Goal: Task Accomplishment & Management: Manage account settings

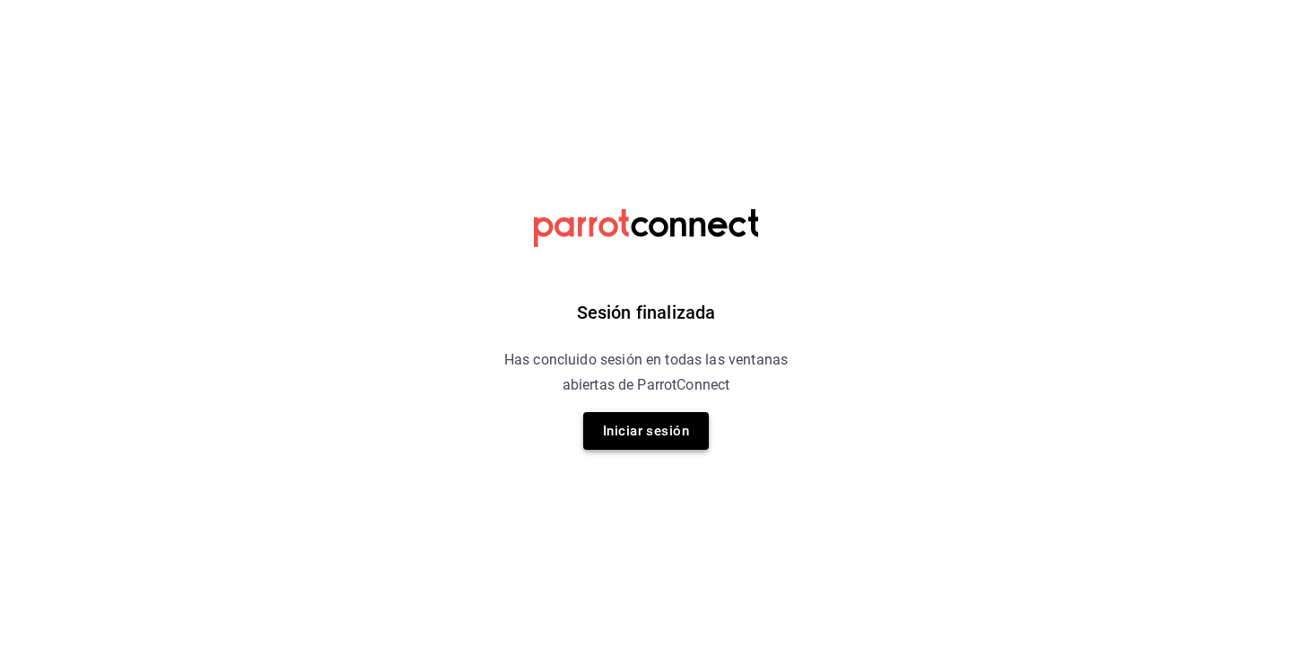
click at [609, 440] on button "Iniciar sesión" at bounding box center [646, 431] width 126 height 38
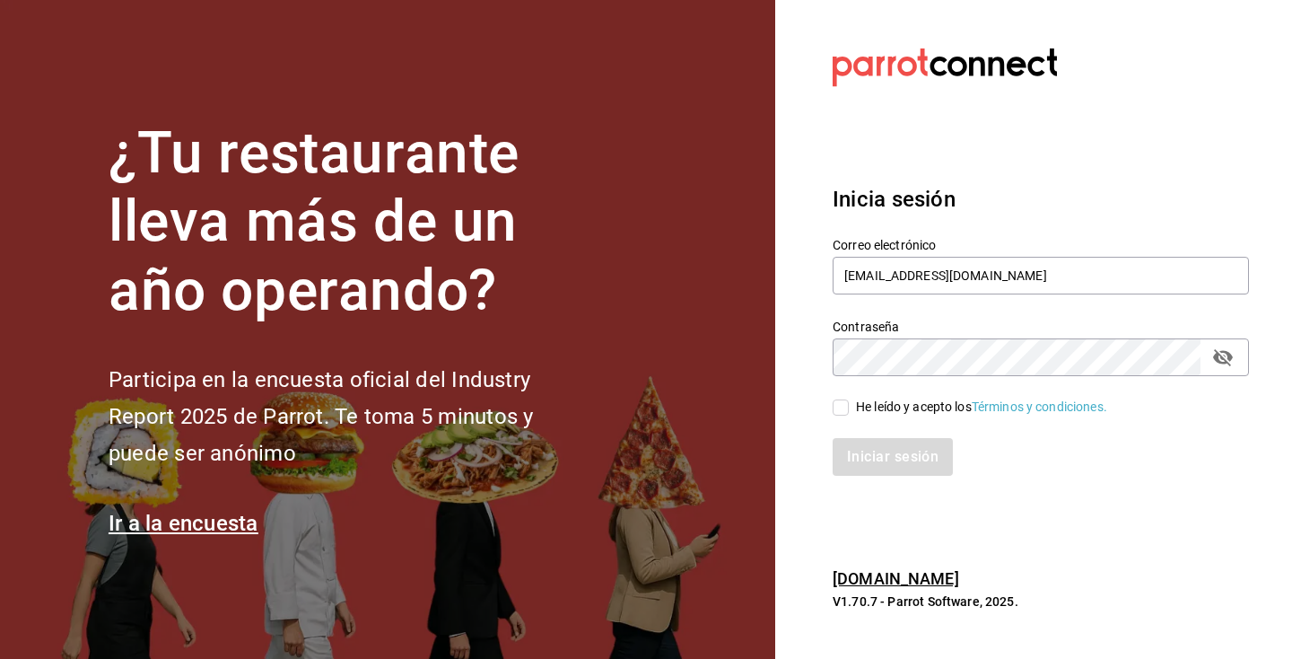
click at [837, 399] on input "He leído y acepto los Términos y condiciones." at bounding box center [841, 407] width 16 height 16
checkbox input "true"
click at [869, 454] on button "Iniciar sesión" at bounding box center [894, 457] width 122 height 38
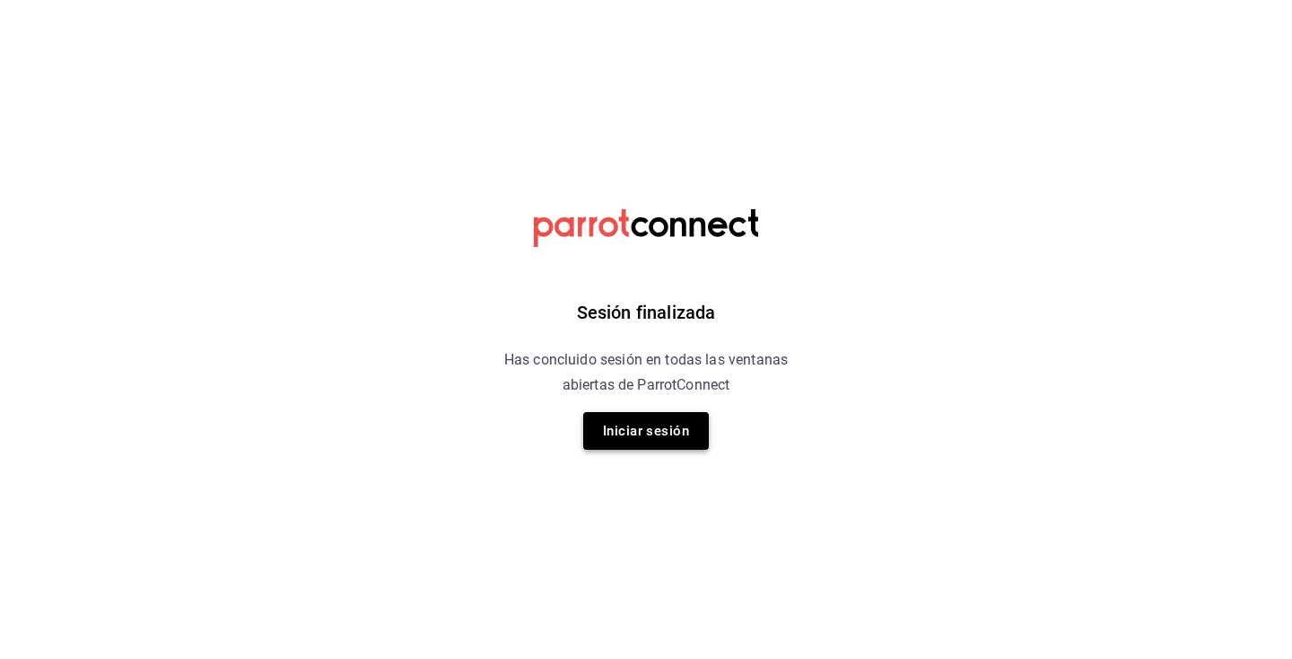
click at [644, 418] on button "Iniciar sesión" at bounding box center [646, 431] width 126 height 38
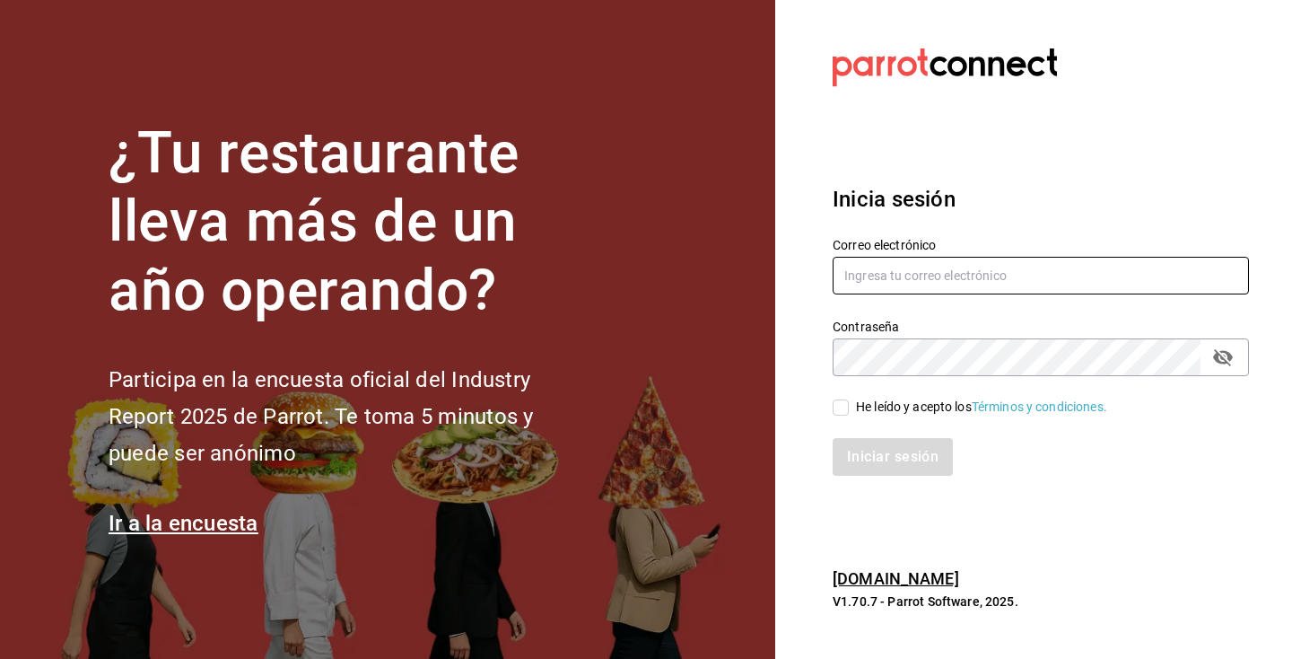
type input "[EMAIL_ADDRESS][DOMAIN_NAME]"
click at [852, 413] on span "He leído y acepto los Términos y condiciones." at bounding box center [978, 407] width 258 height 19
click at [849, 413] on input "He leído y acepto los Términos y condiciones." at bounding box center [841, 407] width 16 height 16
checkbox input "true"
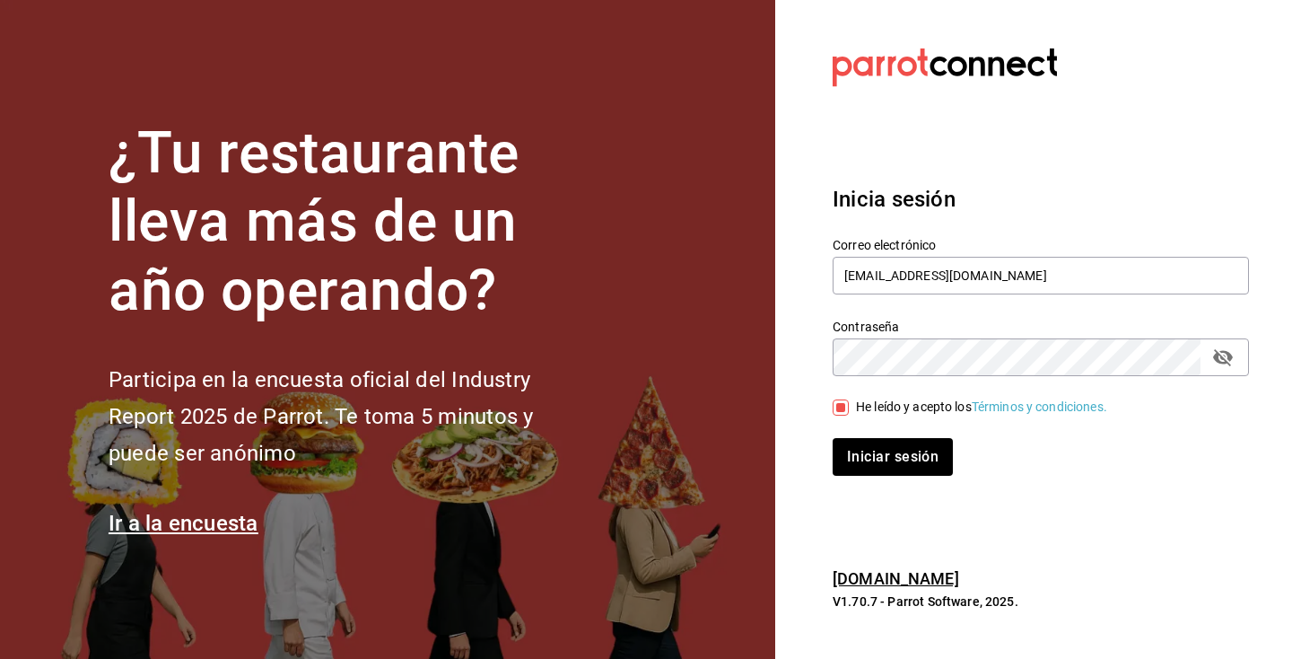
click at [893, 492] on div "Inicia sesión Correo electrónico multiuser@munchieslab.com Contraseña Contraseñ…" at bounding box center [1041, 330] width 416 height 337
click at [897, 463] on button "Iniciar sesión" at bounding box center [894, 457] width 122 height 38
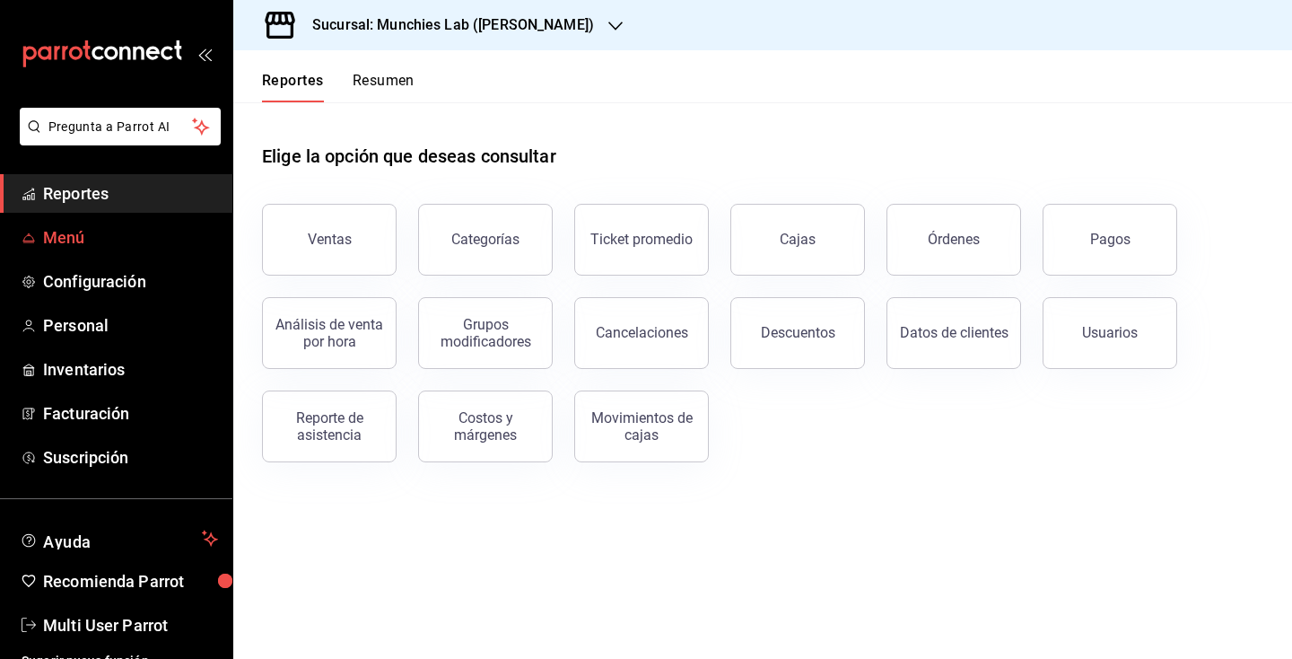
click at [99, 237] on span "Menú" at bounding box center [130, 237] width 175 height 24
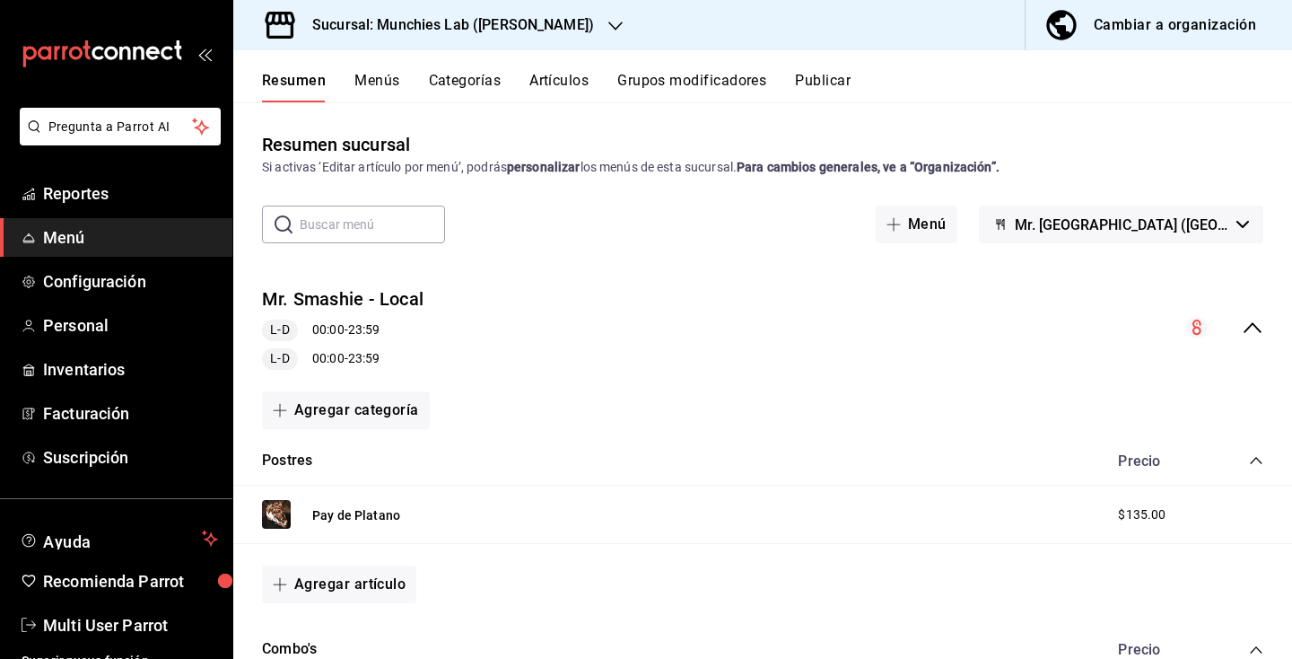
click at [1261, 317] on icon "collapse-menu-row" at bounding box center [1253, 328] width 22 height 22
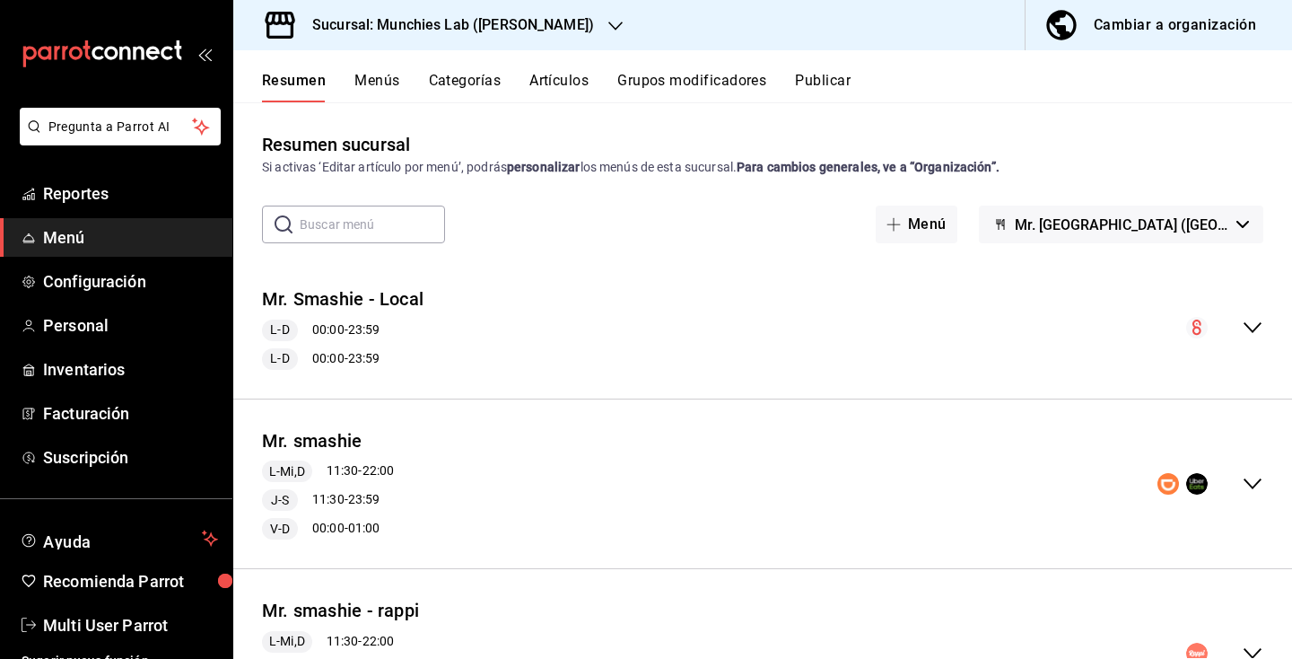
click at [1261, 317] on icon "collapse-menu-row" at bounding box center [1253, 328] width 22 height 22
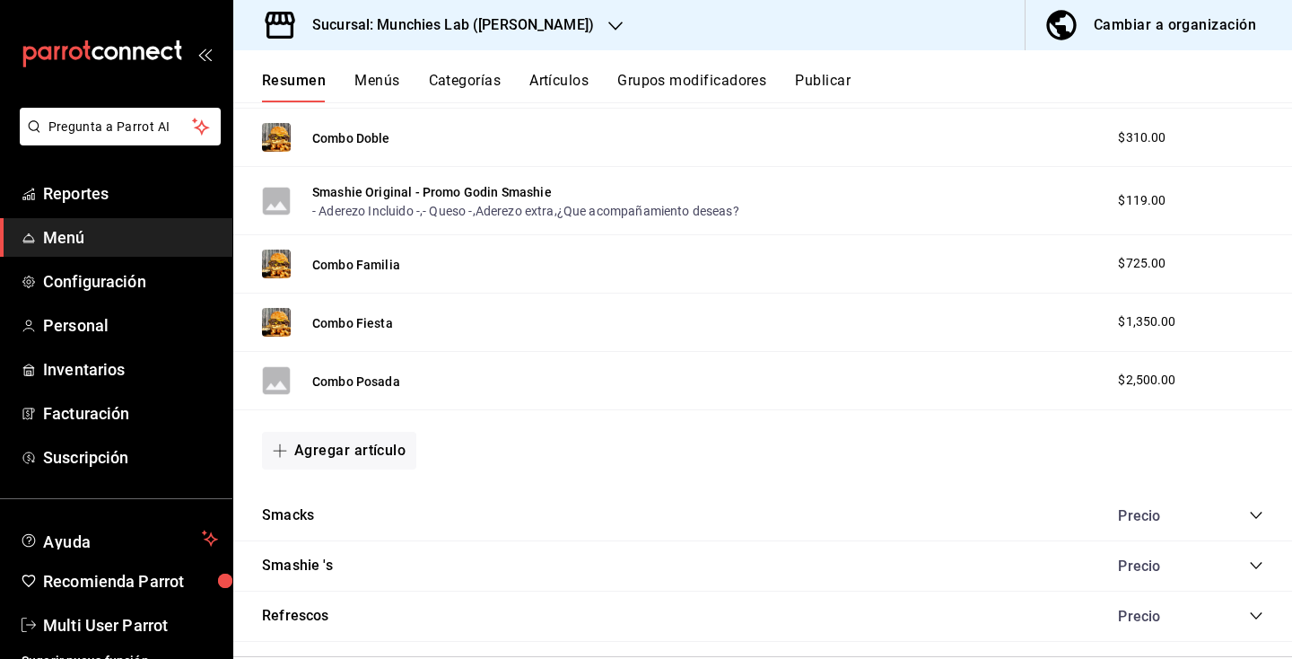
scroll to position [565, 0]
click at [345, 140] on button "Combo Doble" at bounding box center [351, 140] width 78 height 18
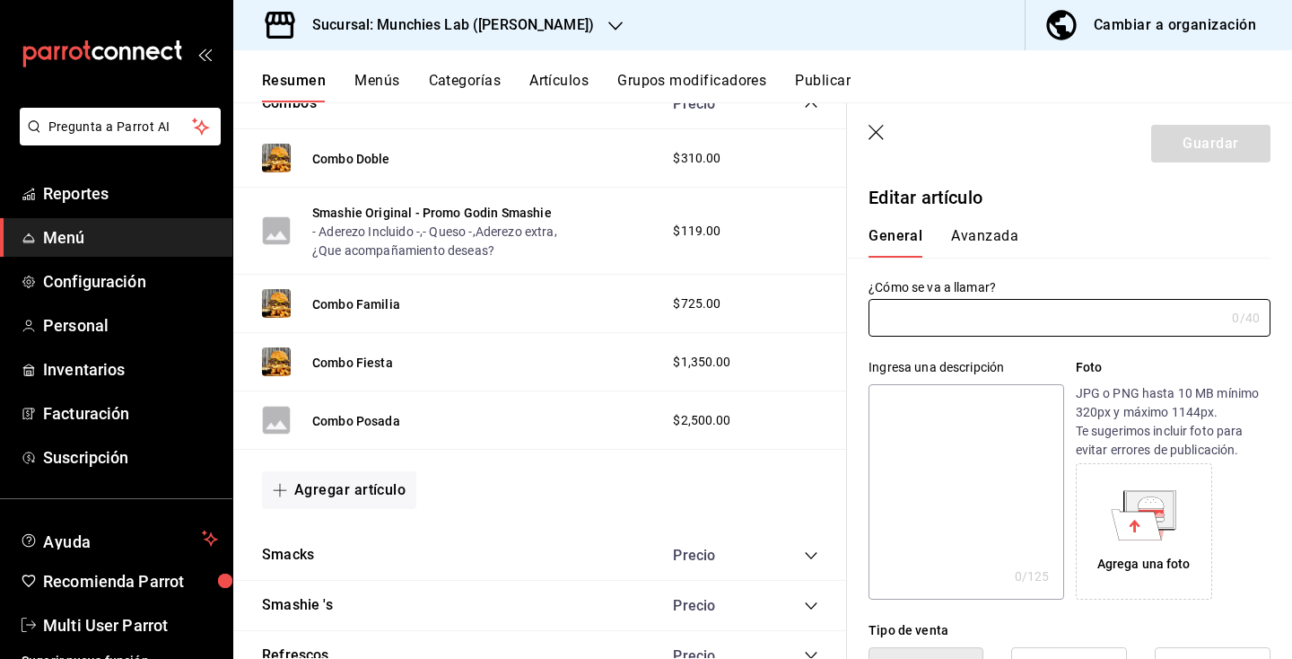
type input "Combo Doble"
type textarea "2 Smashie's Dobles"
type textarea "x"
type input "AR-000171"
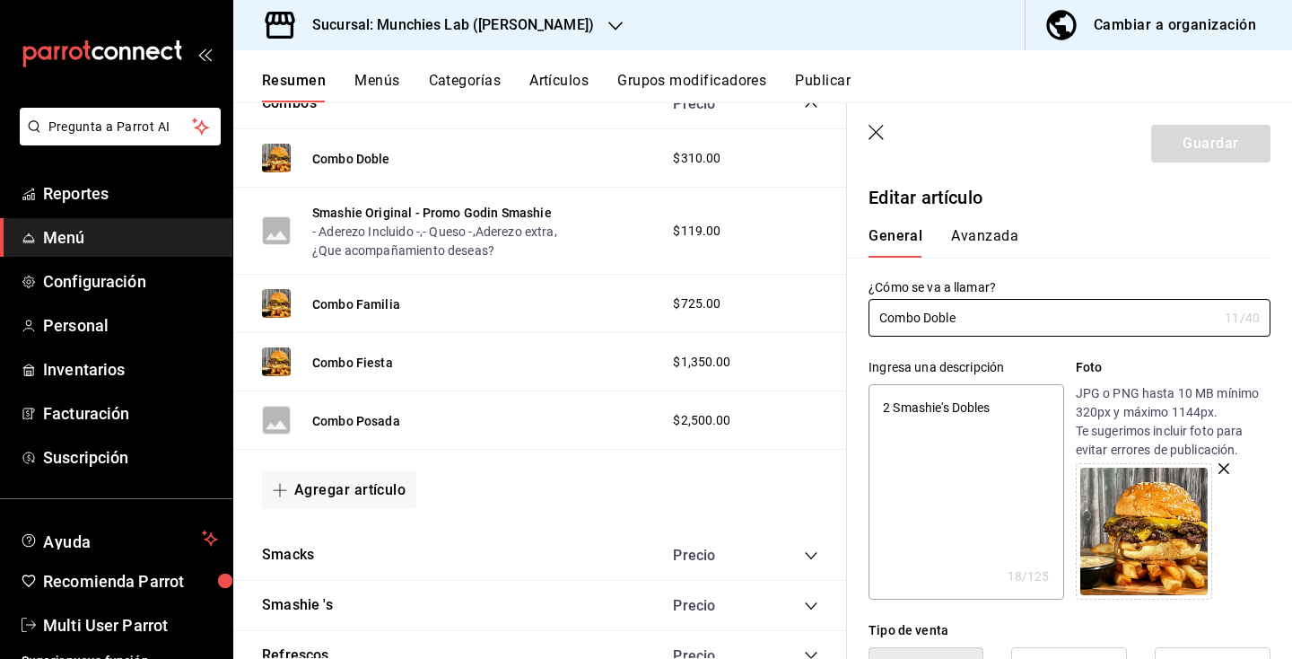
type textarea "x"
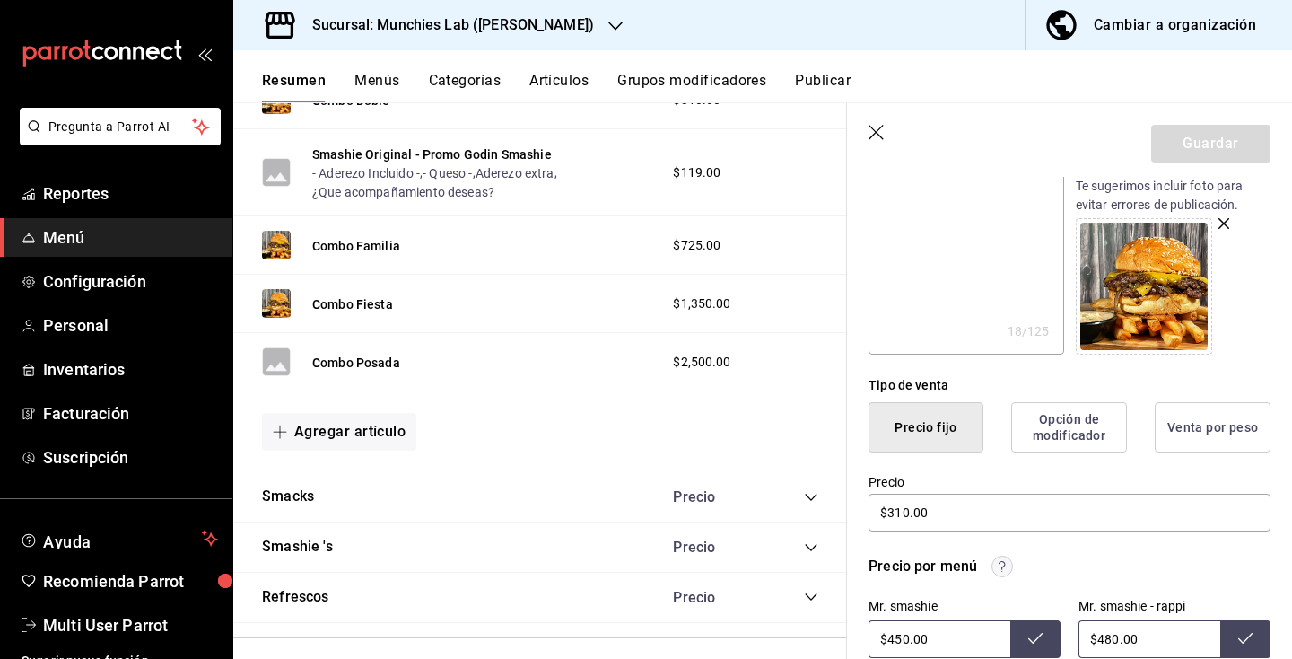
scroll to position [246, 0]
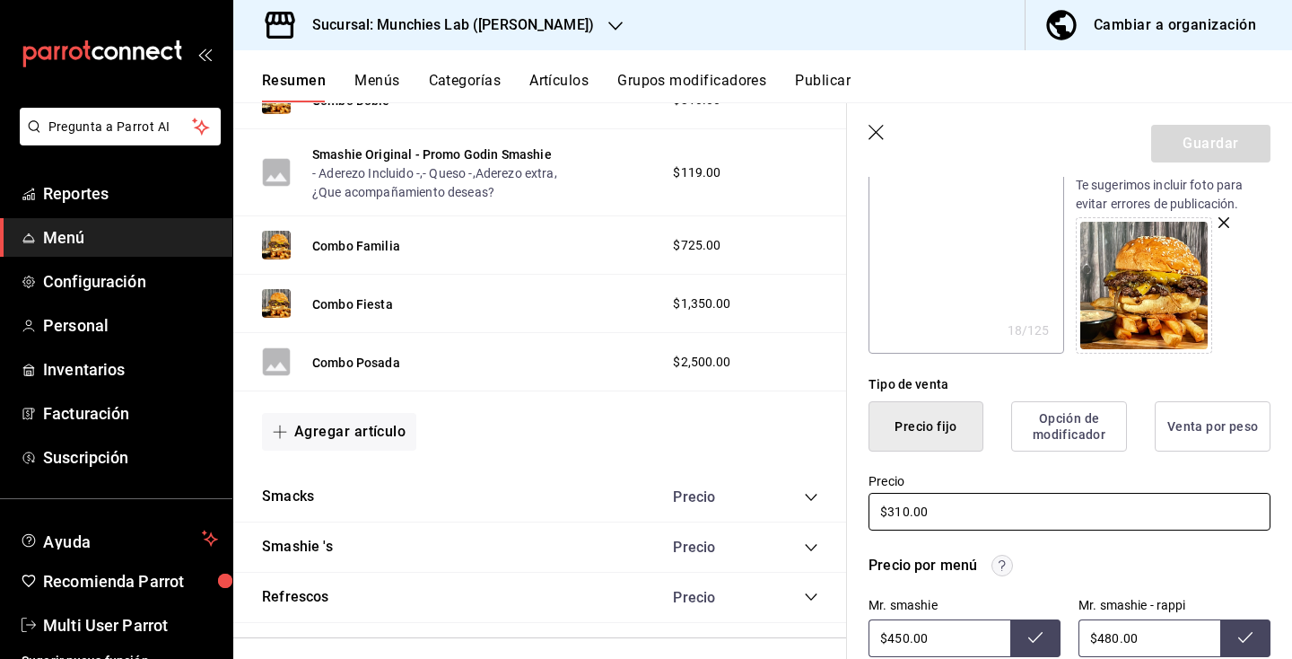
click at [897, 512] on input "$310.00" at bounding box center [1070, 512] width 402 height 38
type input "$2.00"
type textarea "x"
type input "$29.00"
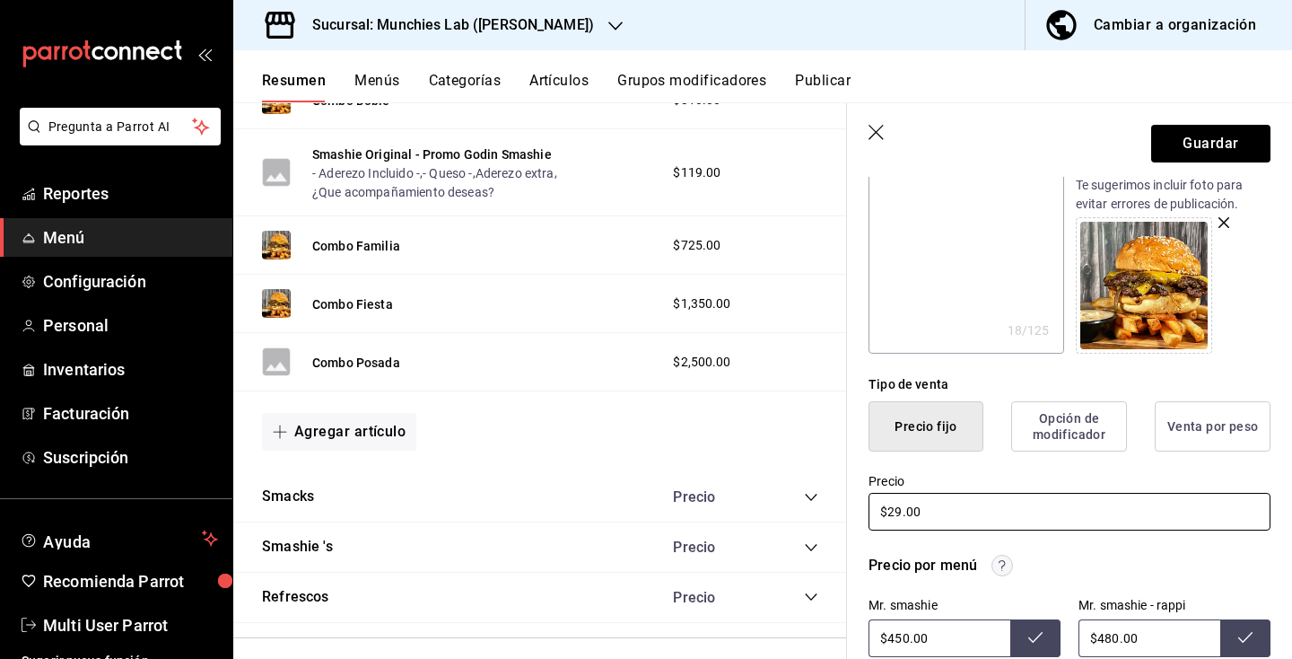
type textarea "x"
type input "$290.00"
type textarea "x"
type input "$290.00"
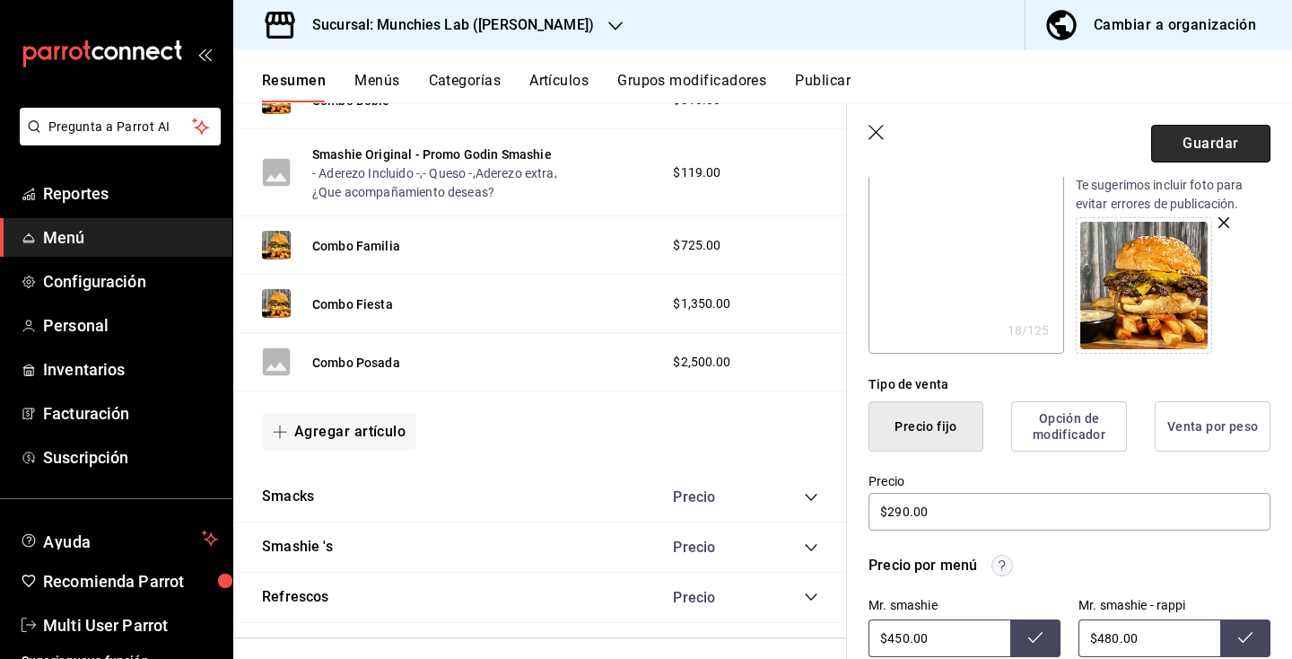
click at [1233, 136] on button "Guardar" at bounding box center [1210, 144] width 119 height 38
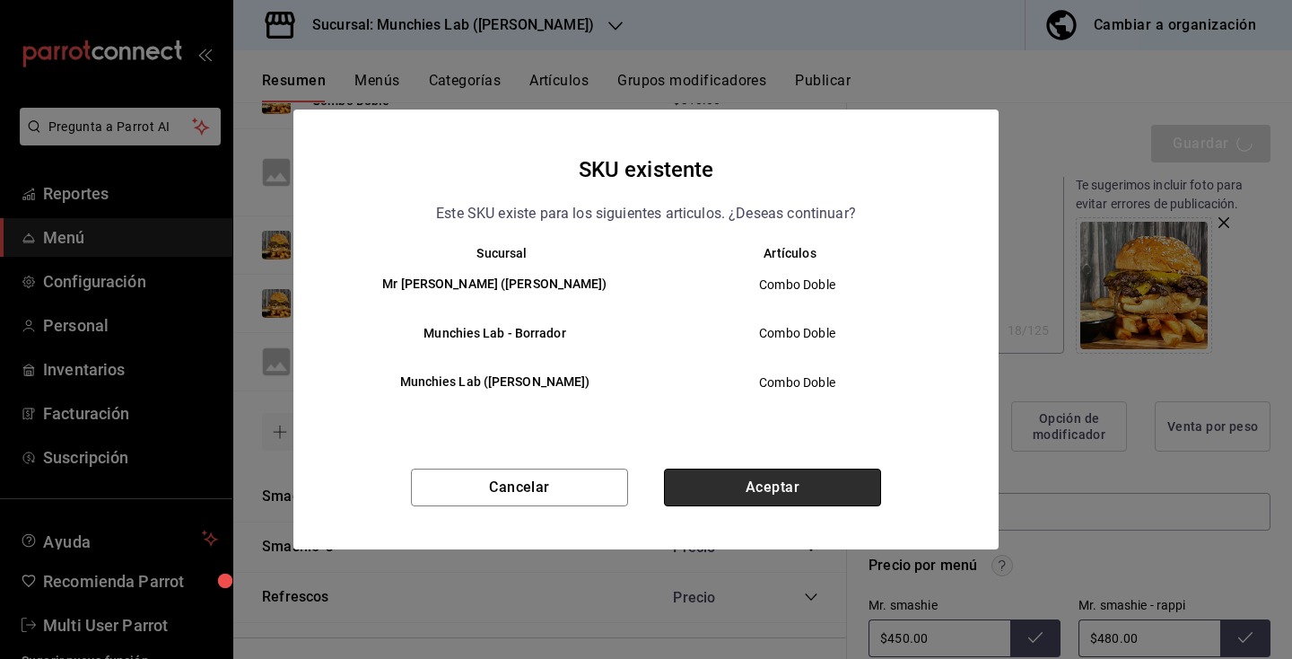
click at [796, 495] on button "Aceptar" at bounding box center [772, 487] width 217 height 38
type textarea "x"
type input "AR-1758931737222"
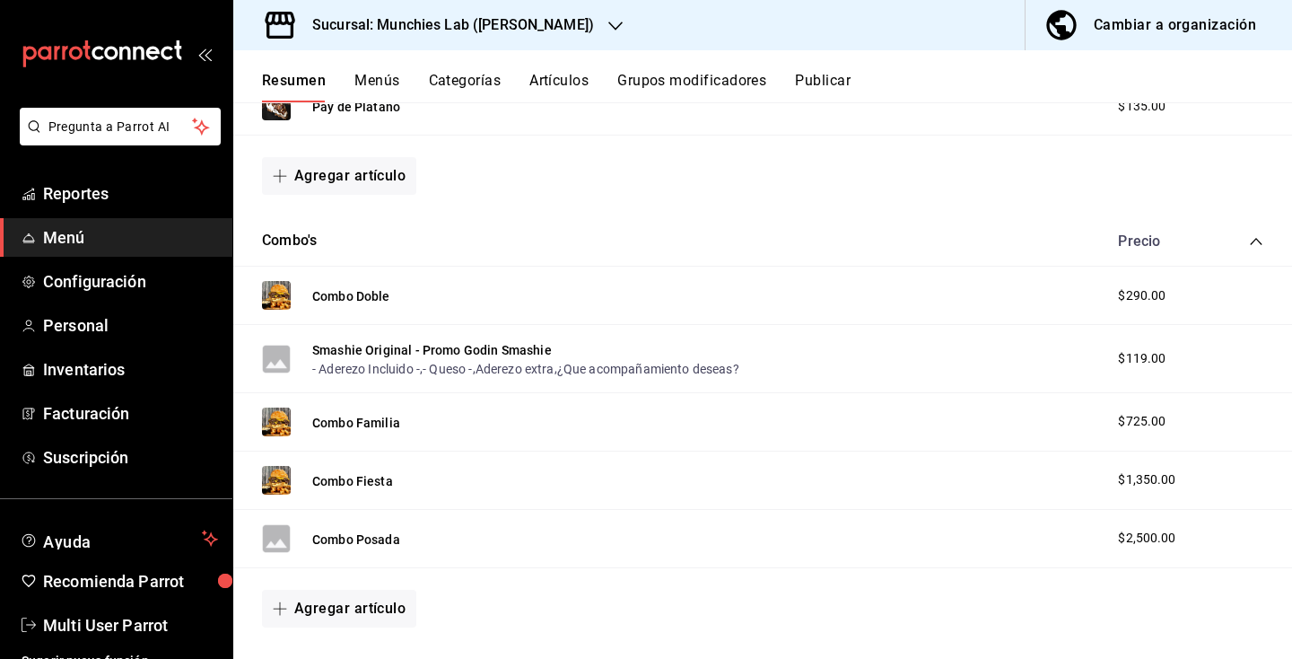
scroll to position [409, 0]
click at [366, 425] on button "Combo Familia" at bounding box center [356, 422] width 88 height 18
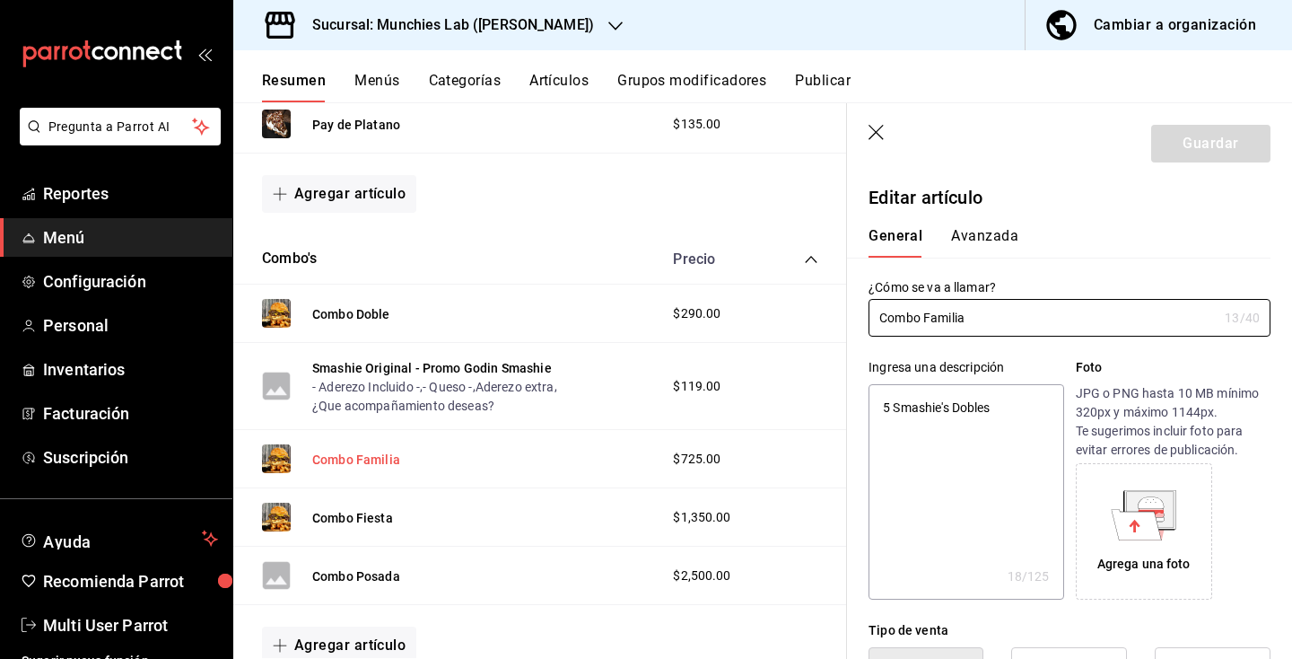
type textarea "x"
type input "$725.00"
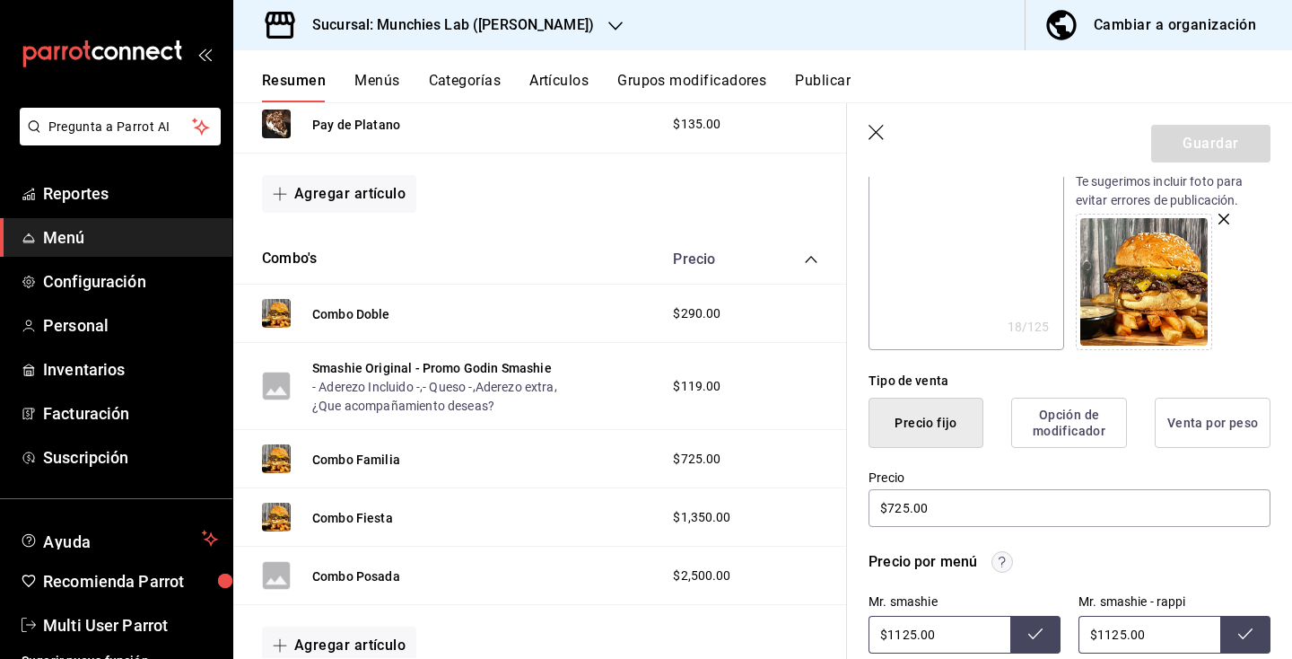
scroll to position [265, 0]
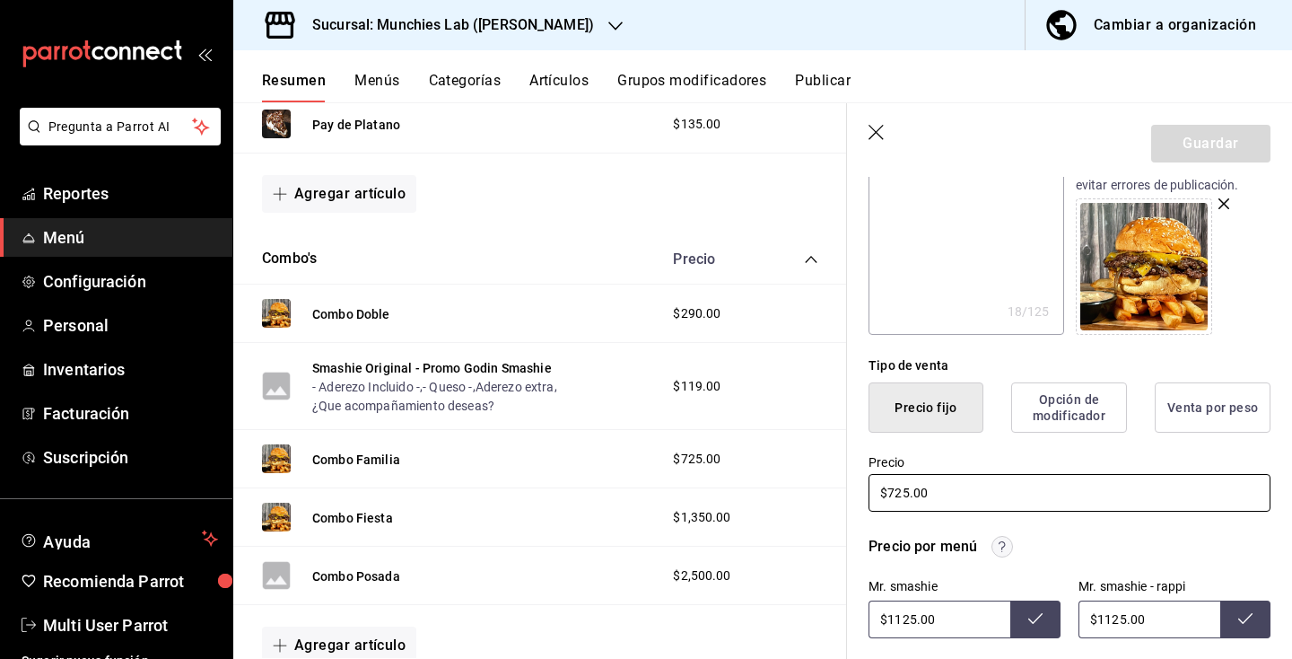
click at [908, 500] on input "$725.00" at bounding box center [1070, 493] width 402 height 38
type textarea "x"
type input "$7.00"
type textarea "x"
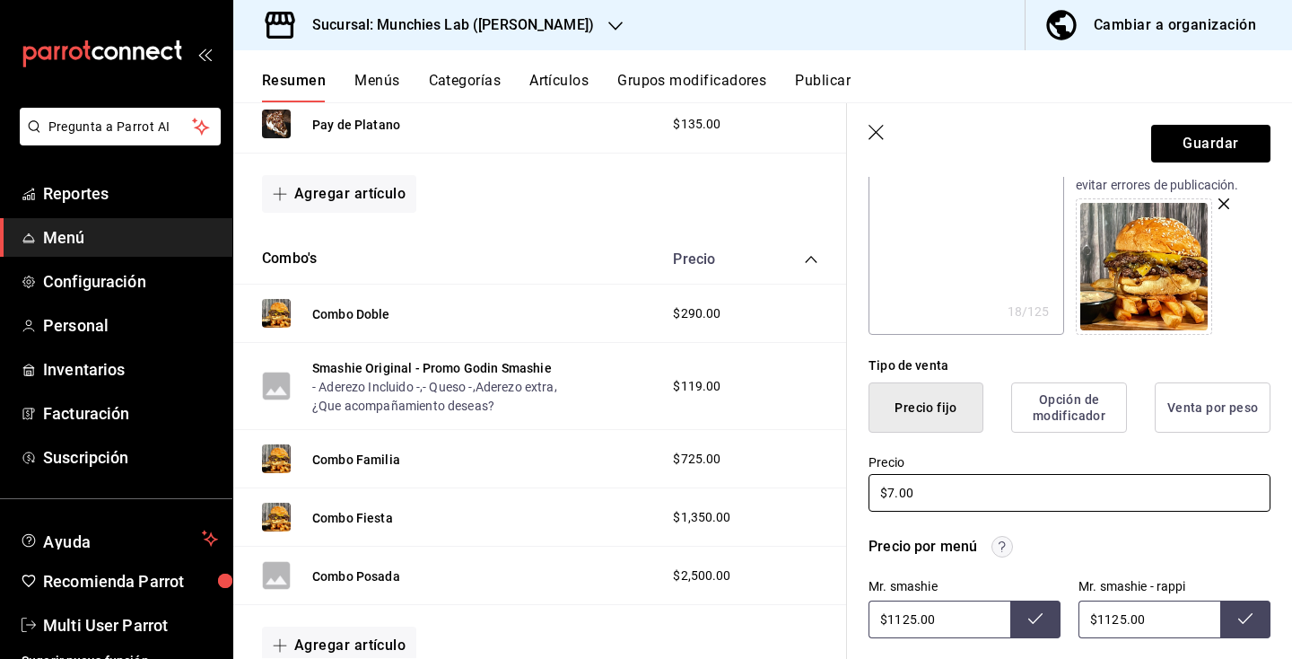
type input "$70.00"
type textarea "x"
type input "$700.00"
type textarea "x"
type input "$70.00"
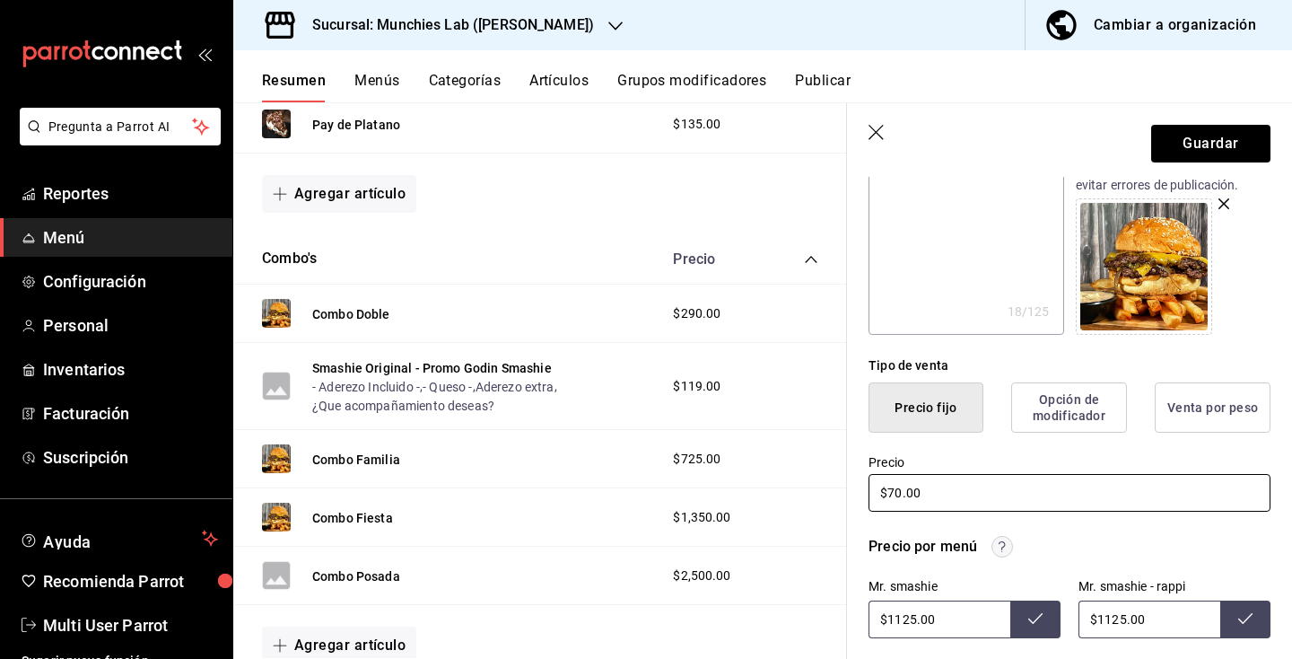
type textarea "x"
type input "$7.00"
type textarea "x"
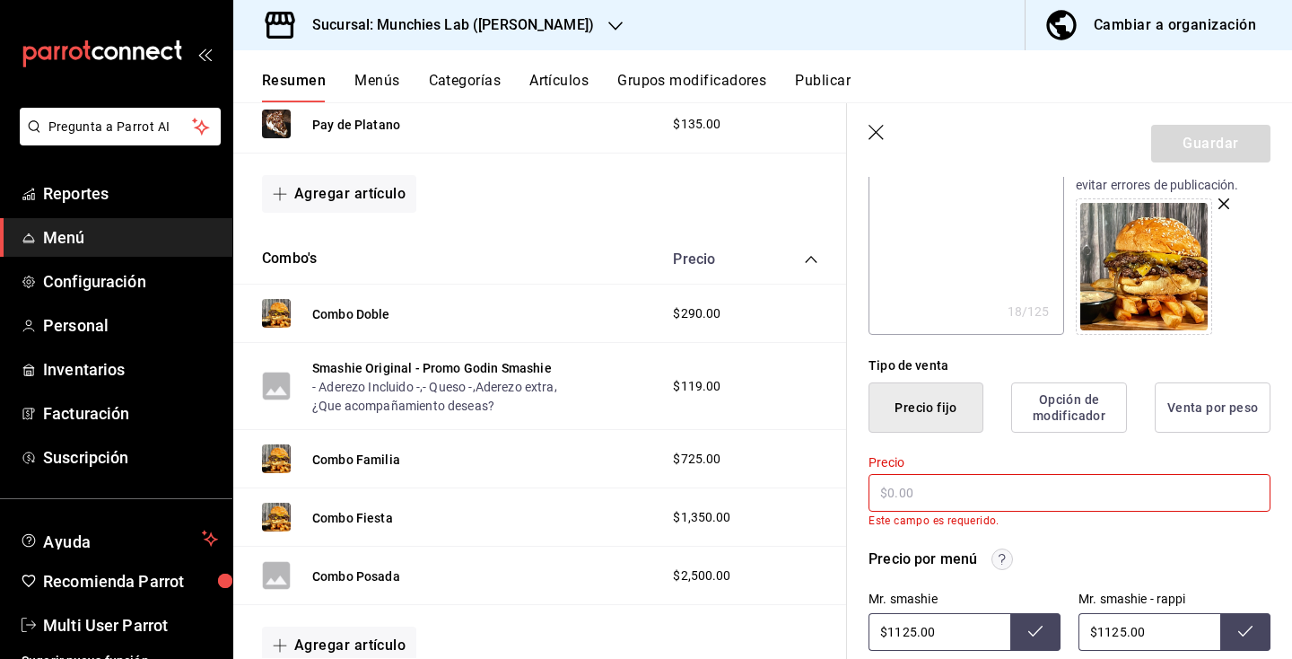
type input "$6.00"
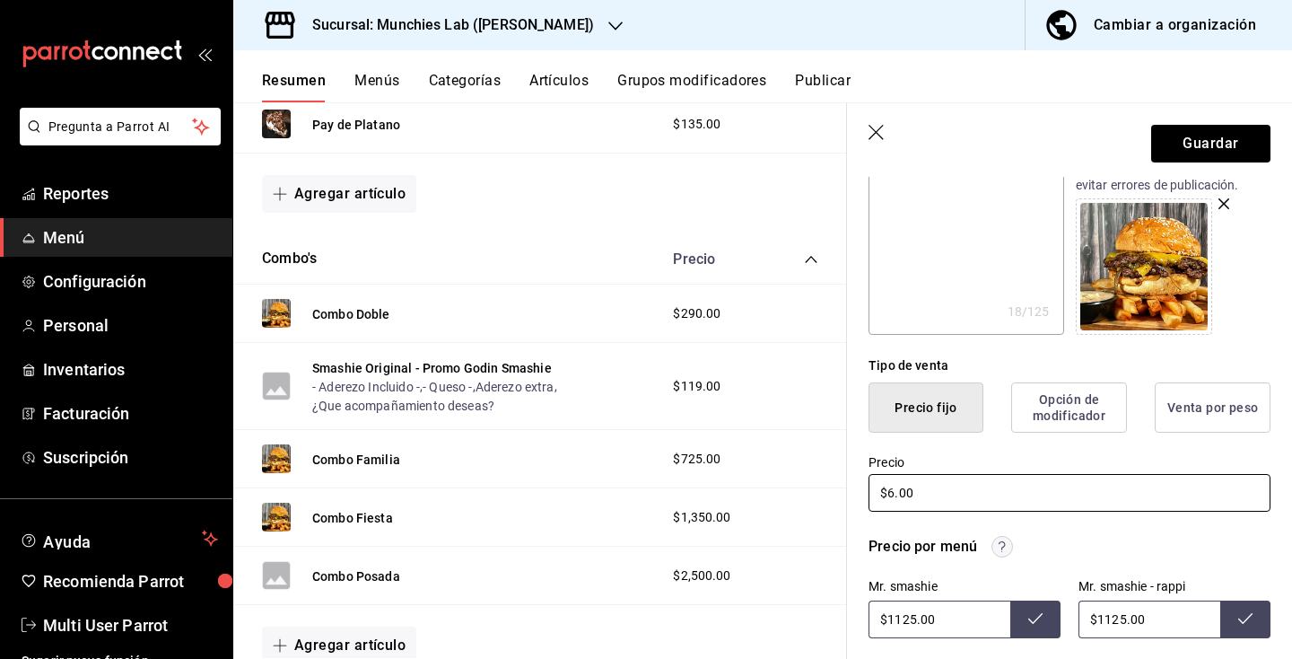
type textarea "x"
type input "$69.00"
type textarea "x"
type input "$690.00"
click at [1246, 144] on button "Guardar" at bounding box center [1210, 144] width 119 height 38
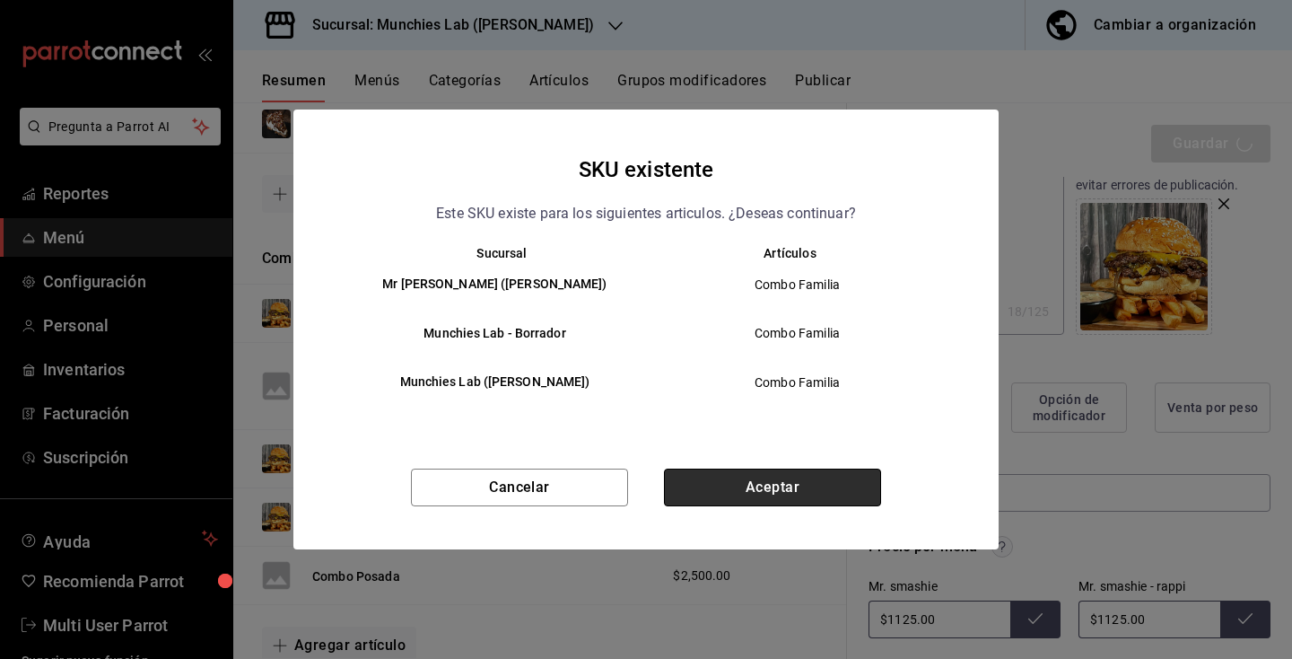
click at [789, 496] on button "Aceptar" at bounding box center [772, 487] width 217 height 38
type textarea "x"
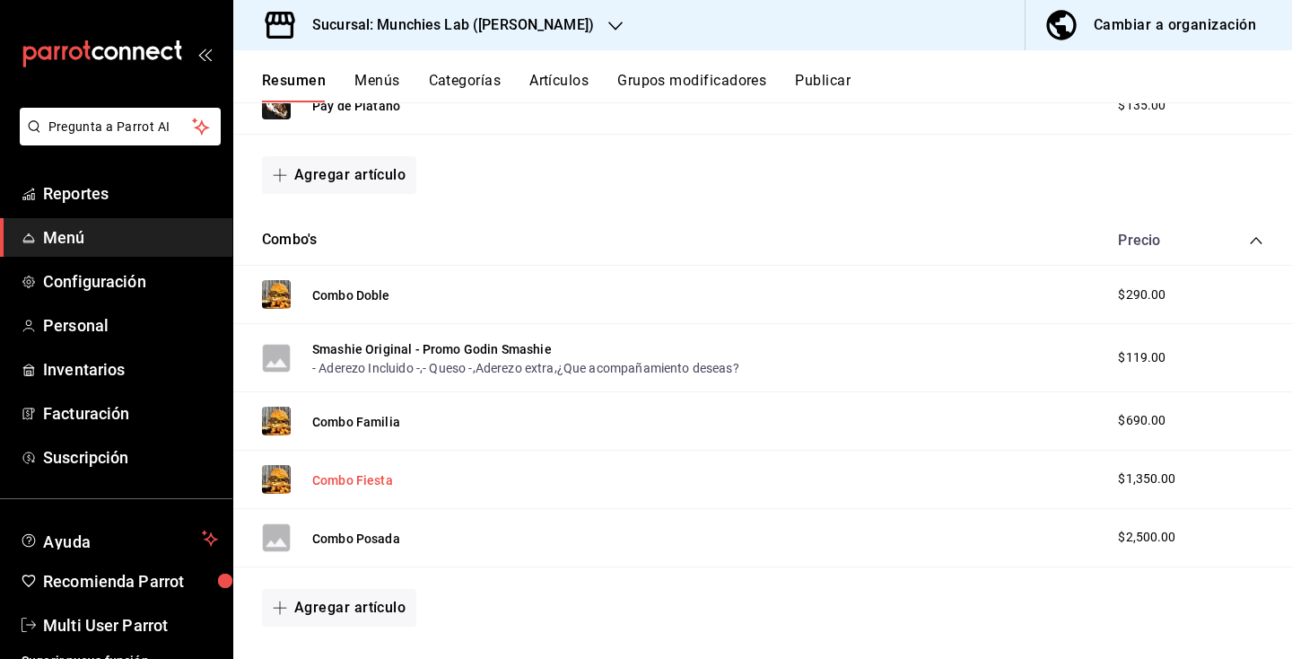
click at [359, 482] on button "Combo Fiesta" at bounding box center [352, 480] width 81 height 18
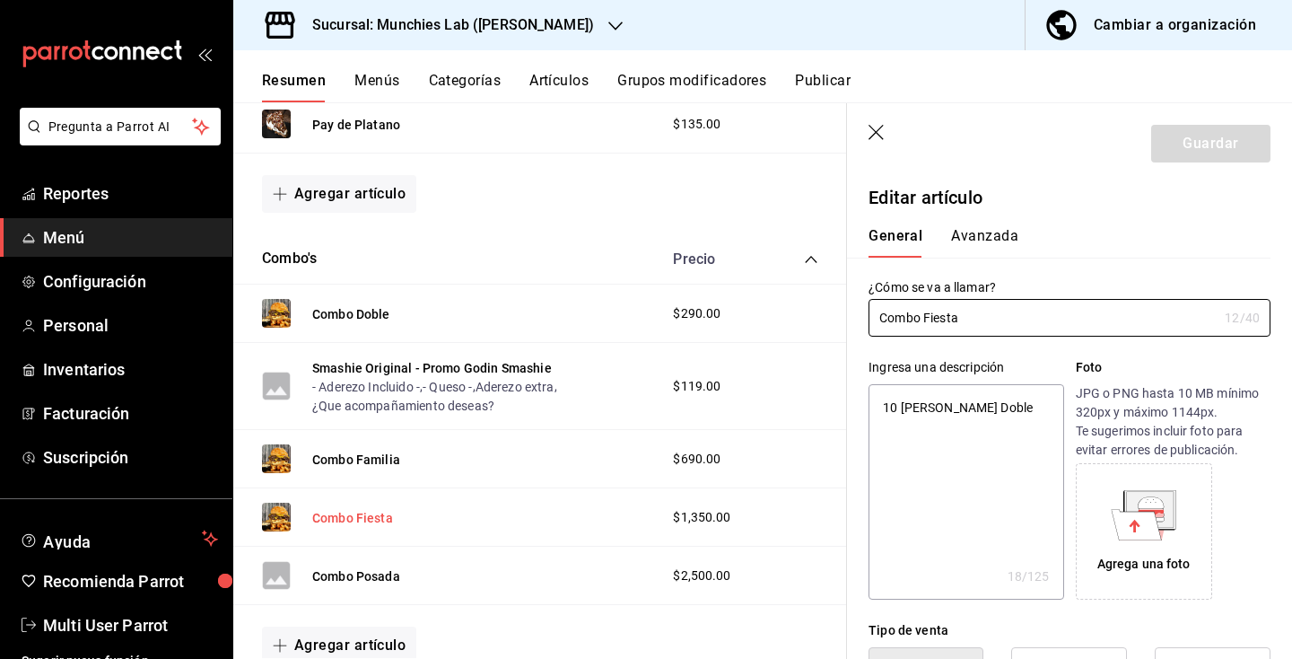
type textarea "x"
type input "$1350.00"
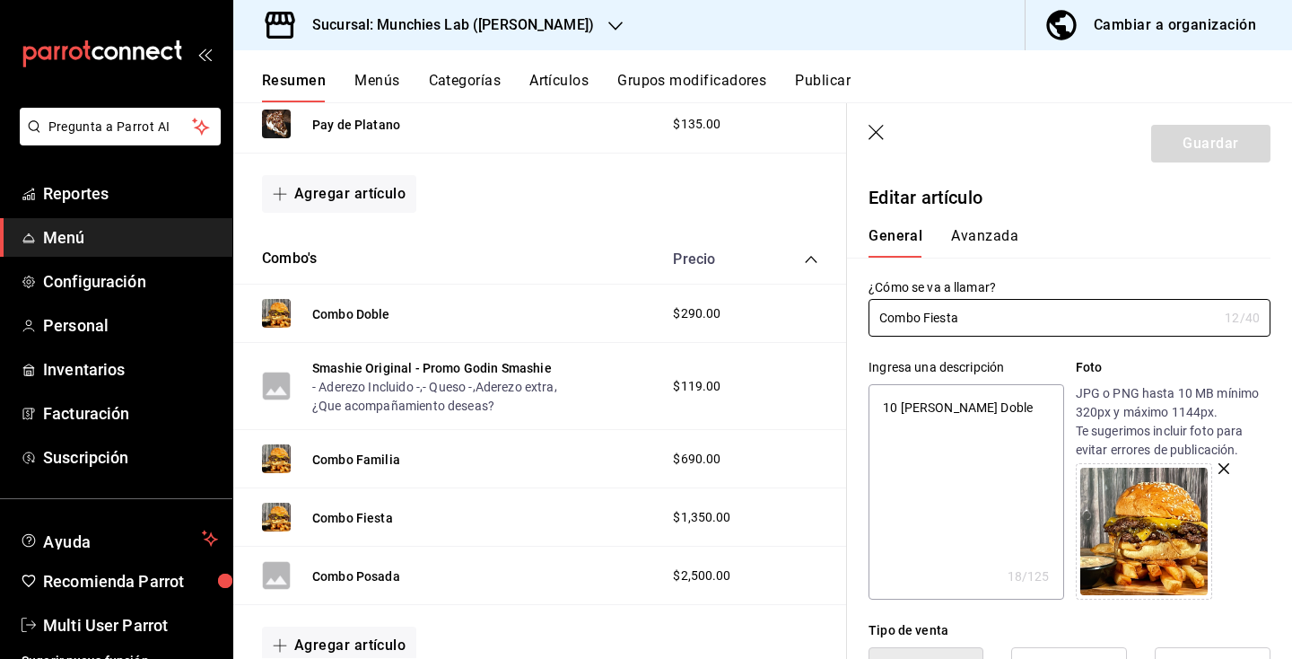
drag, startPoint x: 876, startPoint y: 132, endPoint x: 700, endPoint y: 532, distance: 437.2
click at [876, 132] on icon "button" at bounding box center [876, 132] width 15 height 15
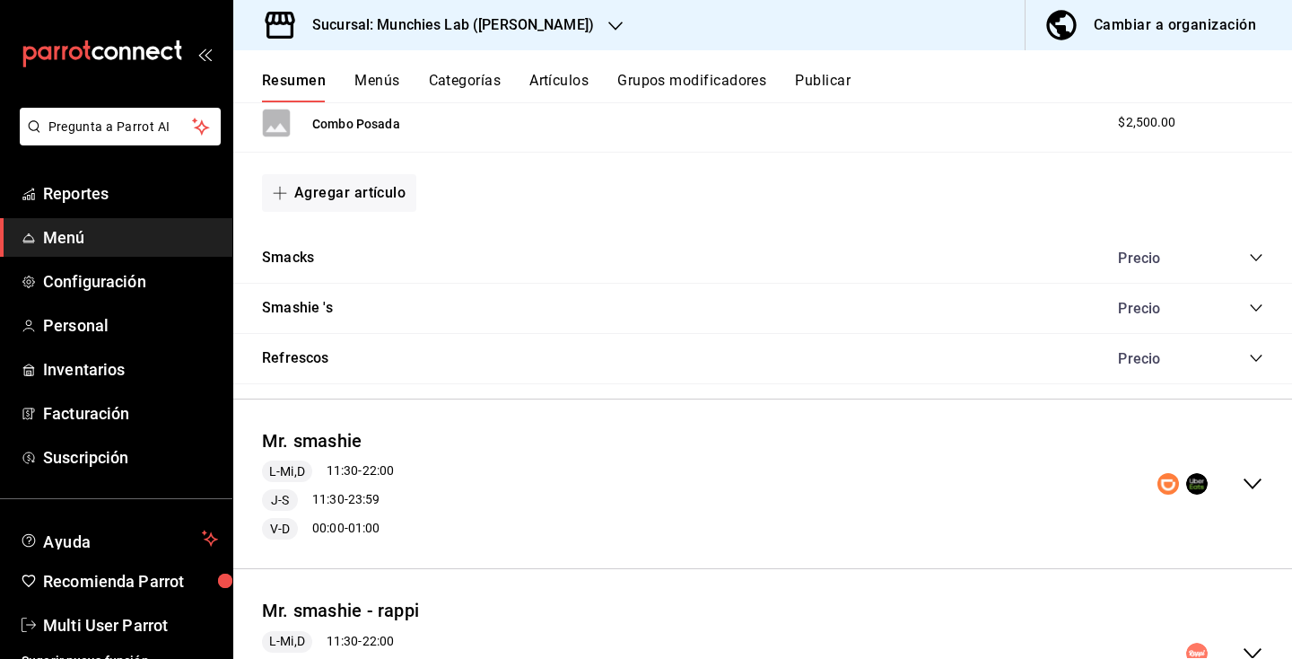
scroll to position [941, 0]
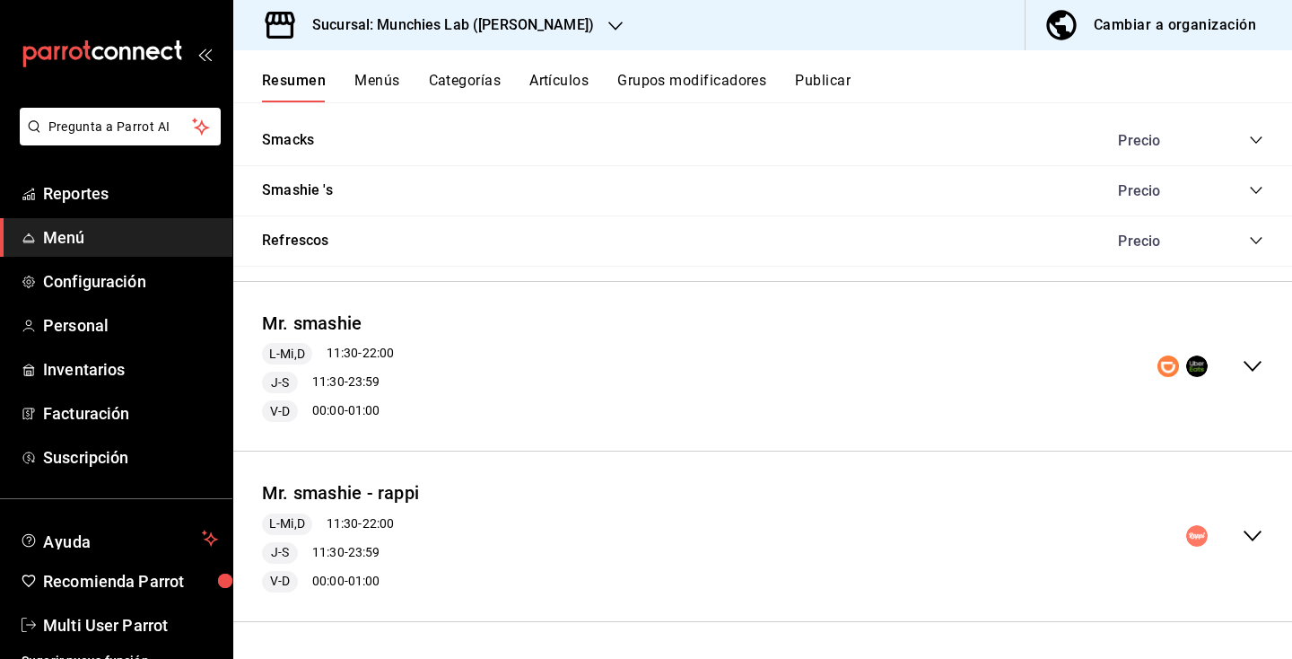
click at [1257, 189] on icon "collapse-category-row" at bounding box center [1256, 190] width 14 height 14
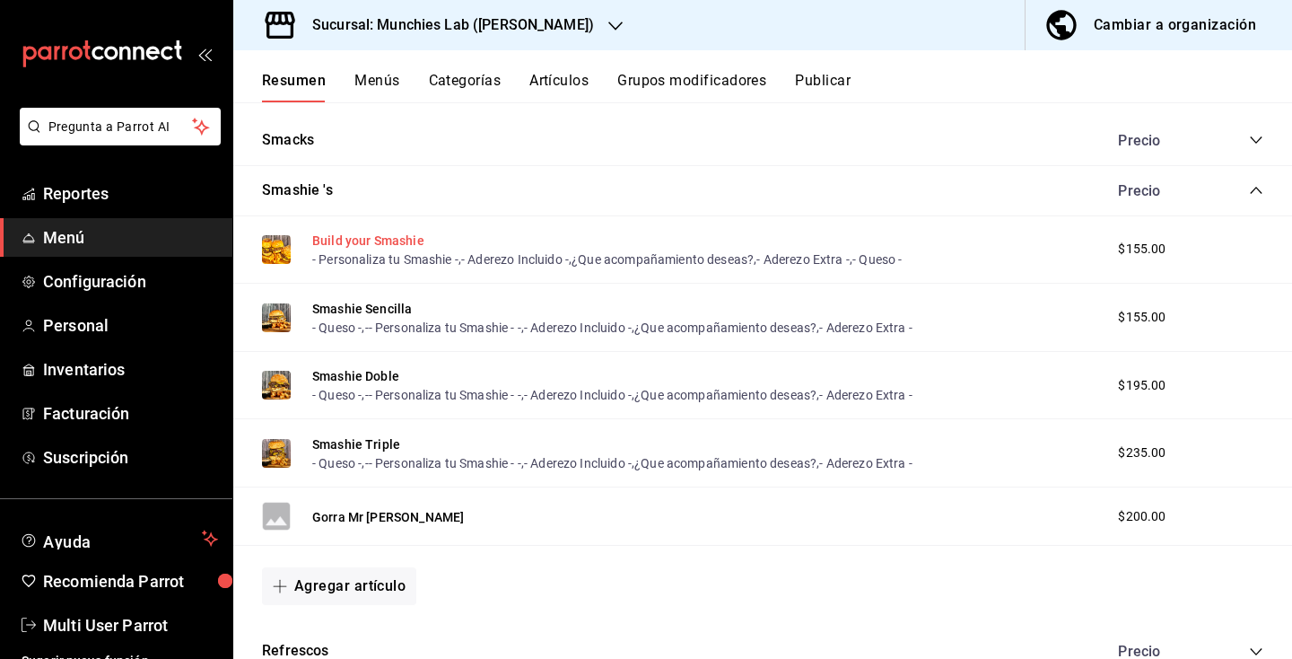
click at [372, 249] on button "Build your Smashie" at bounding box center [368, 241] width 112 height 18
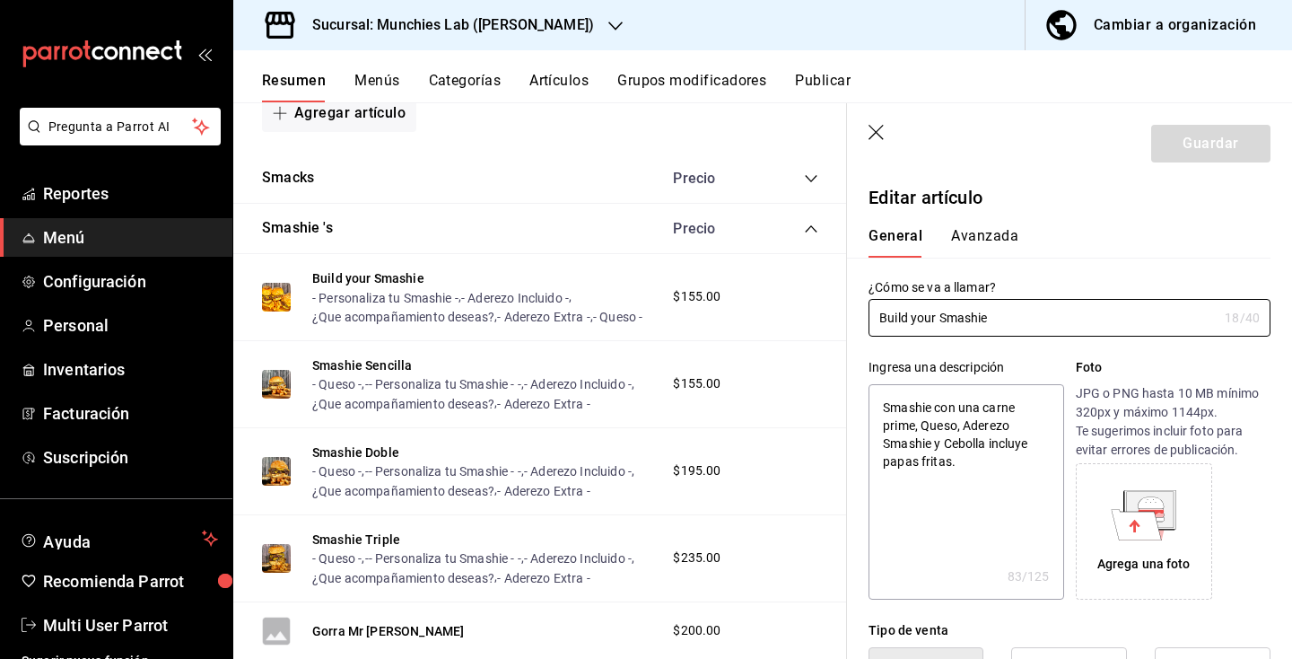
type textarea "x"
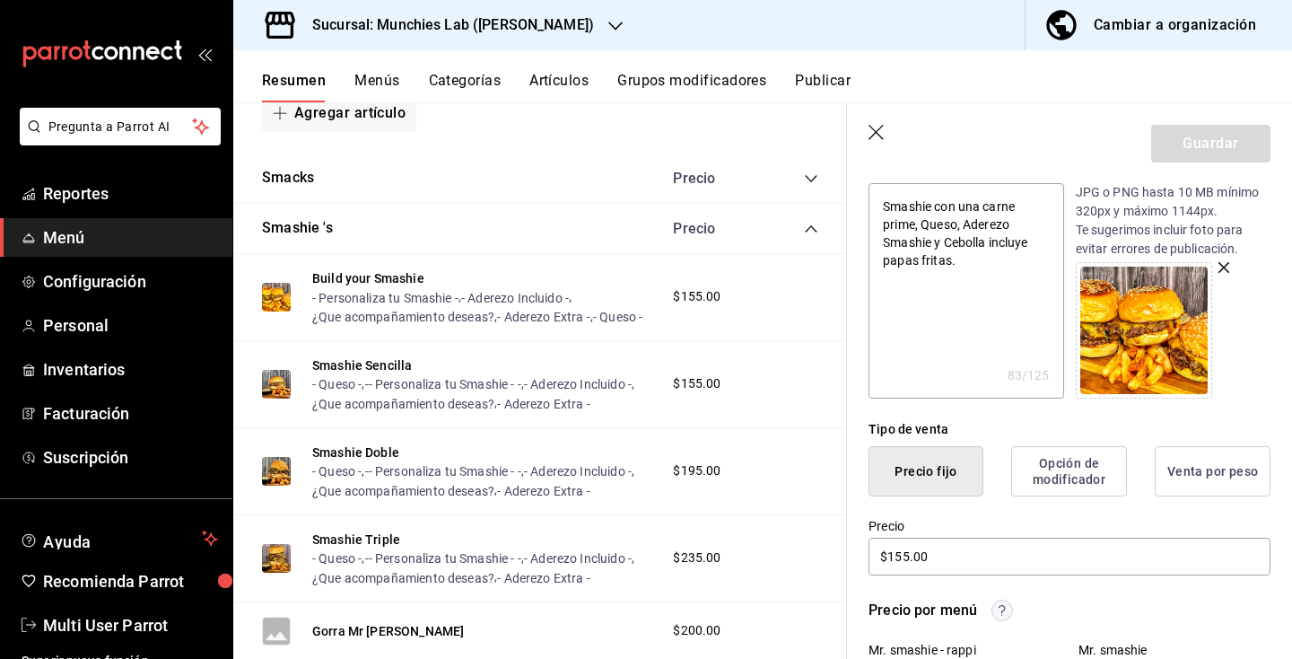
scroll to position [208, 0]
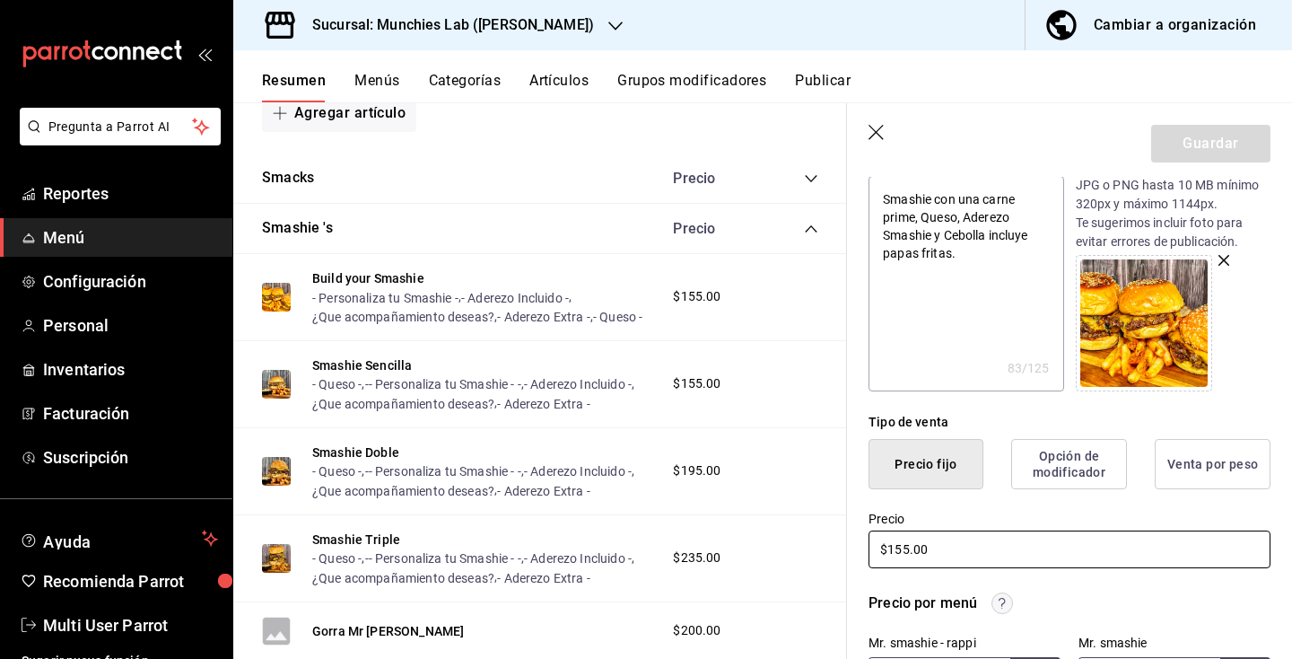
click at [909, 554] on input "$155.00" at bounding box center [1070, 549] width 402 height 38
type input "$1.00"
type textarea "x"
type input "$12.00"
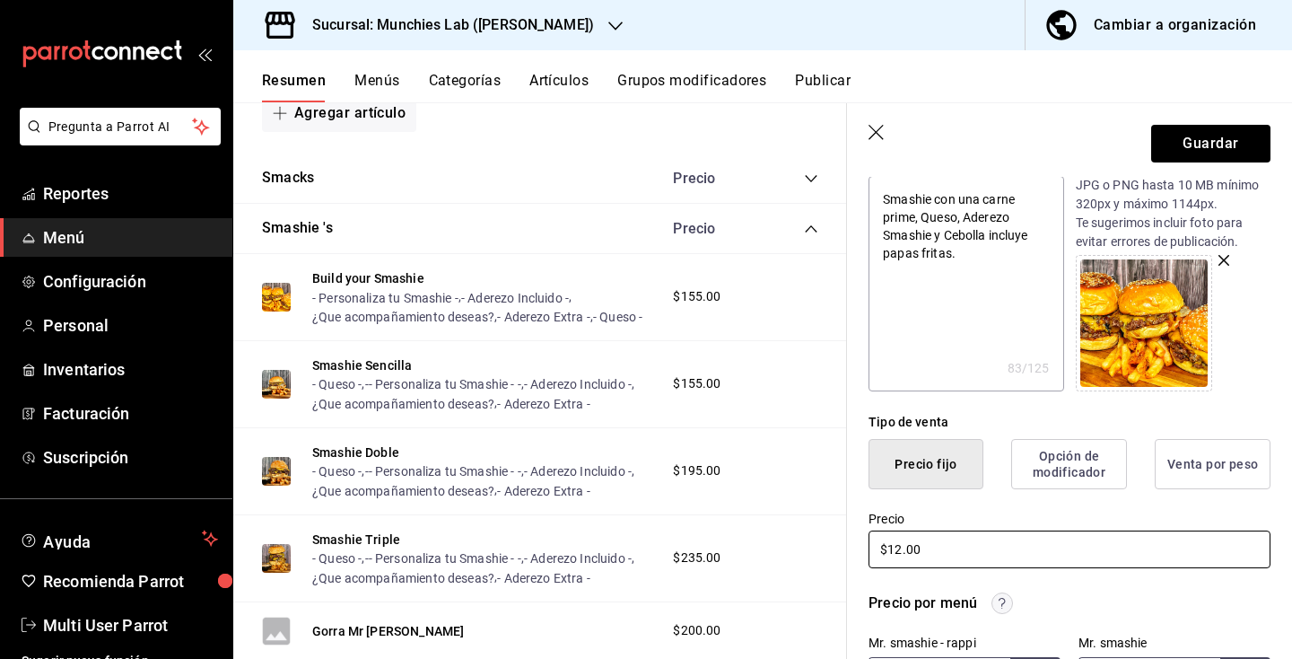
type textarea "x"
type input "$125.00"
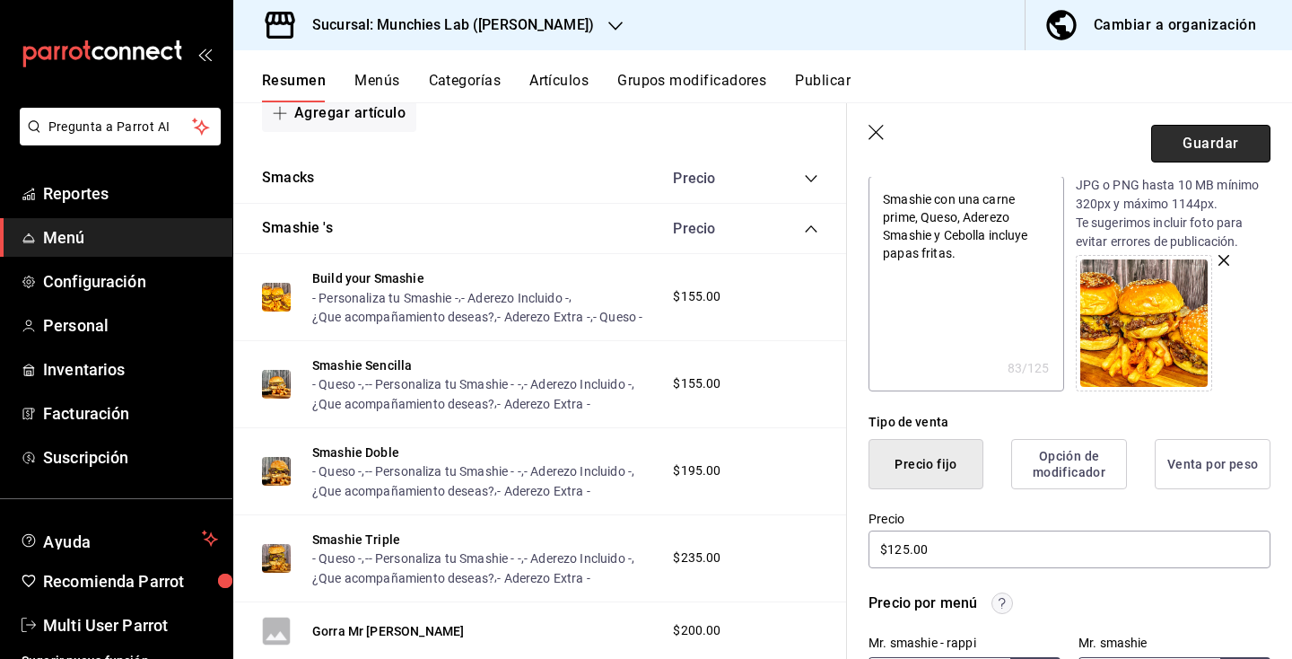
click at [1250, 139] on button "Guardar" at bounding box center [1210, 144] width 119 height 38
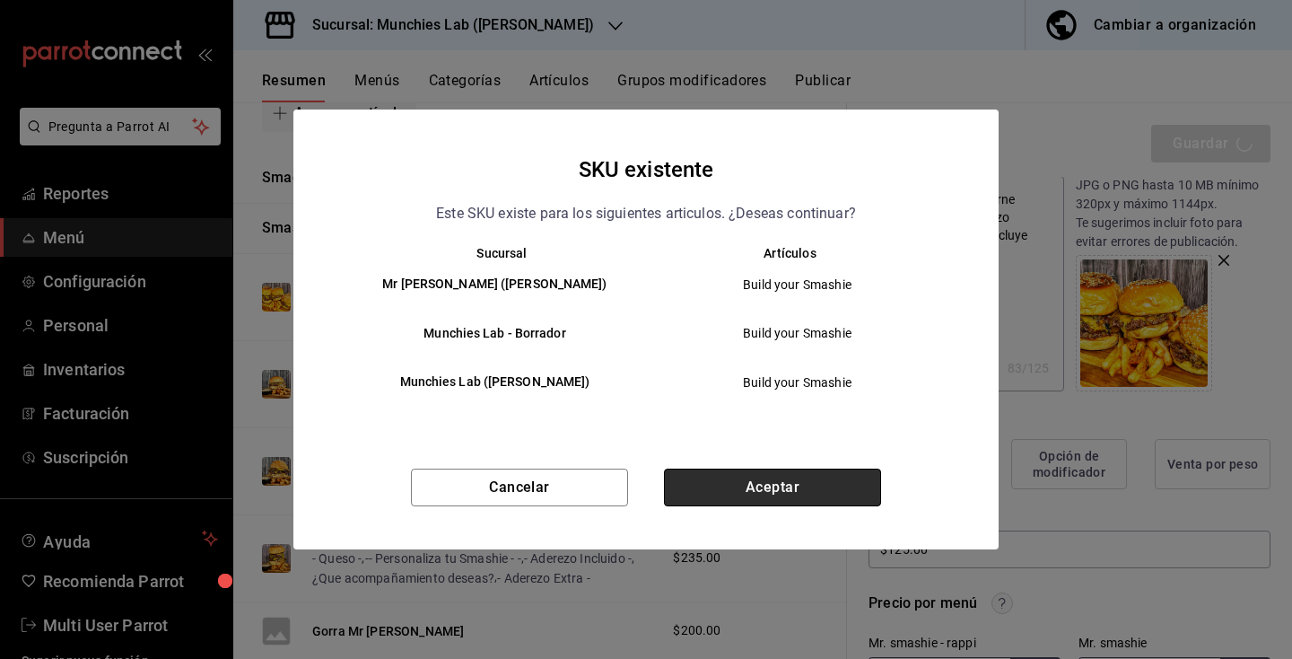
click at [798, 489] on button "Aceptar" at bounding box center [772, 487] width 217 height 38
type textarea "x"
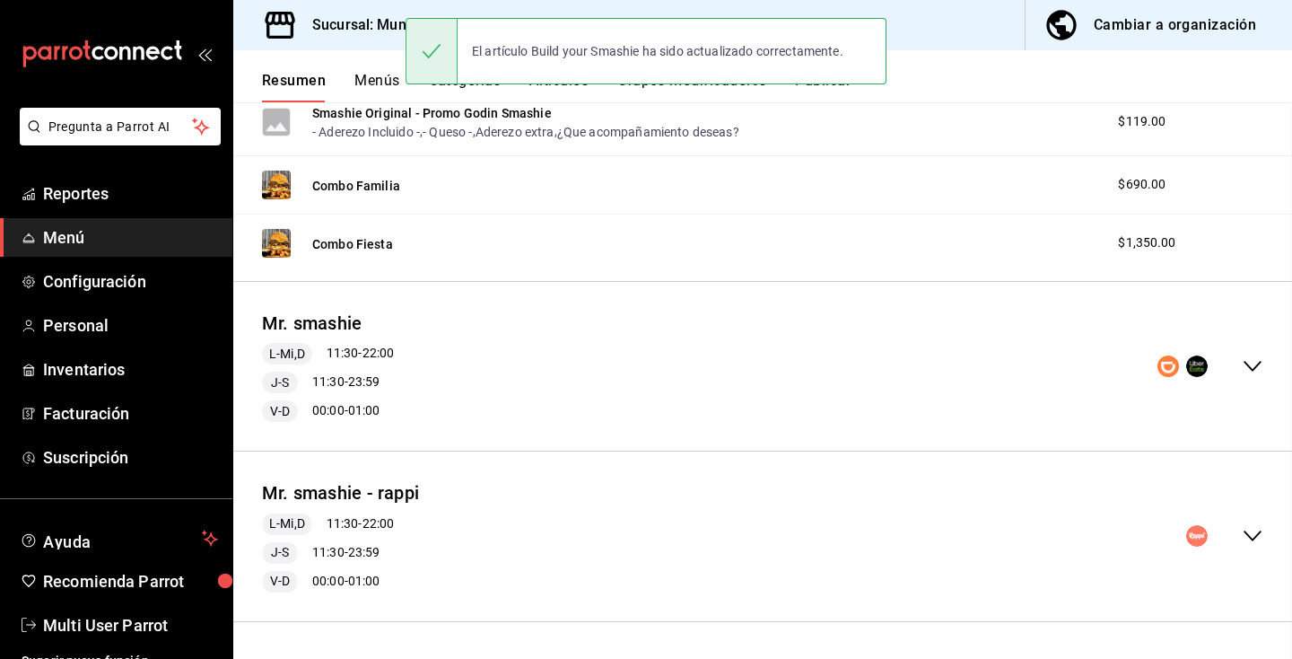
scroll to position [645, 0]
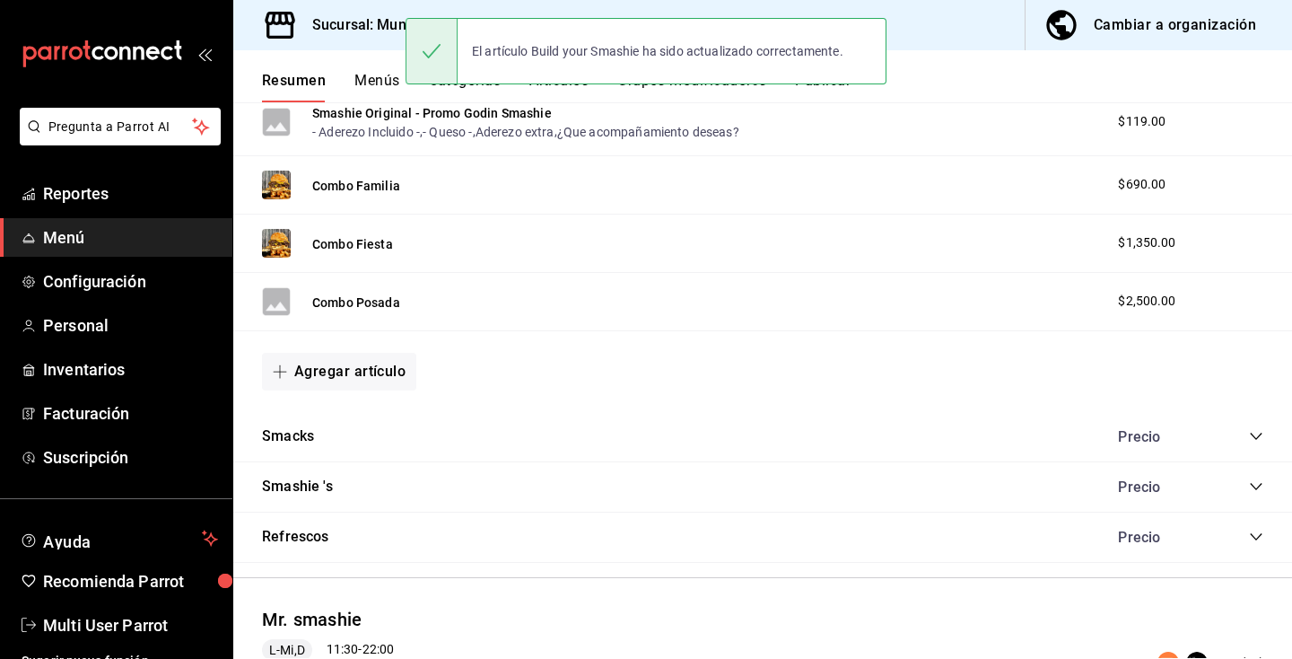
click at [345, 441] on div "Smacks Precio" at bounding box center [762, 437] width 1059 height 50
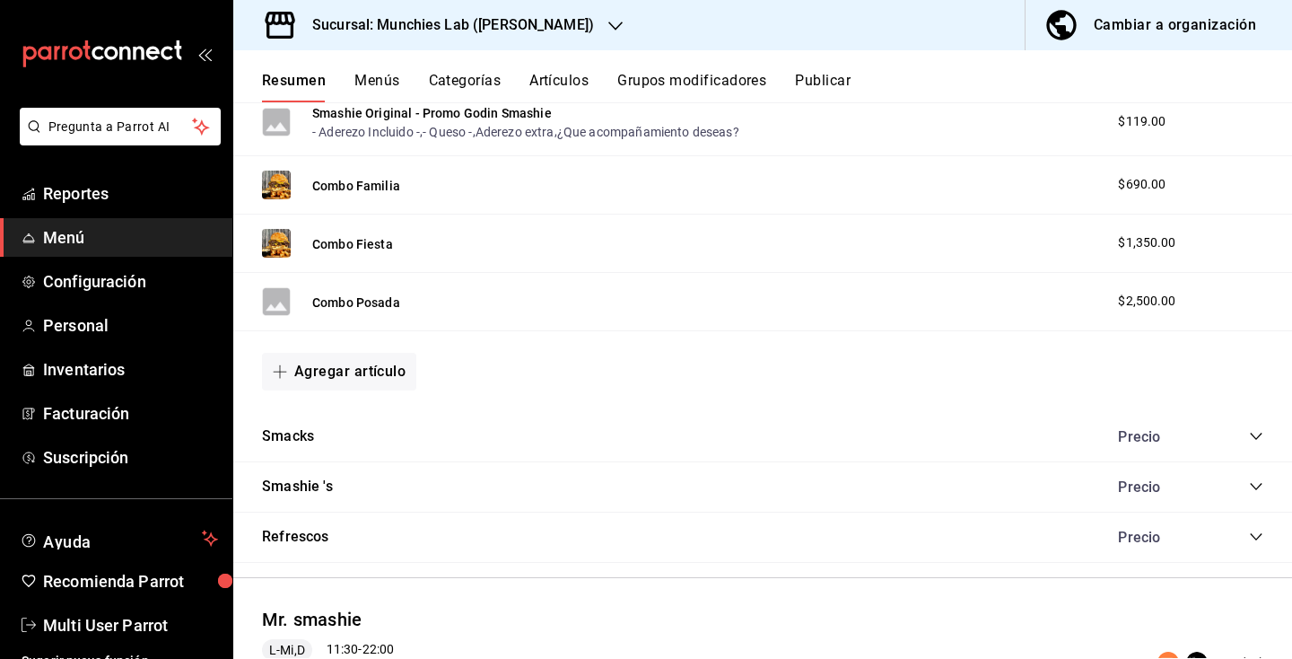
click at [1260, 442] on icon "collapse-category-row" at bounding box center [1256, 436] width 14 height 14
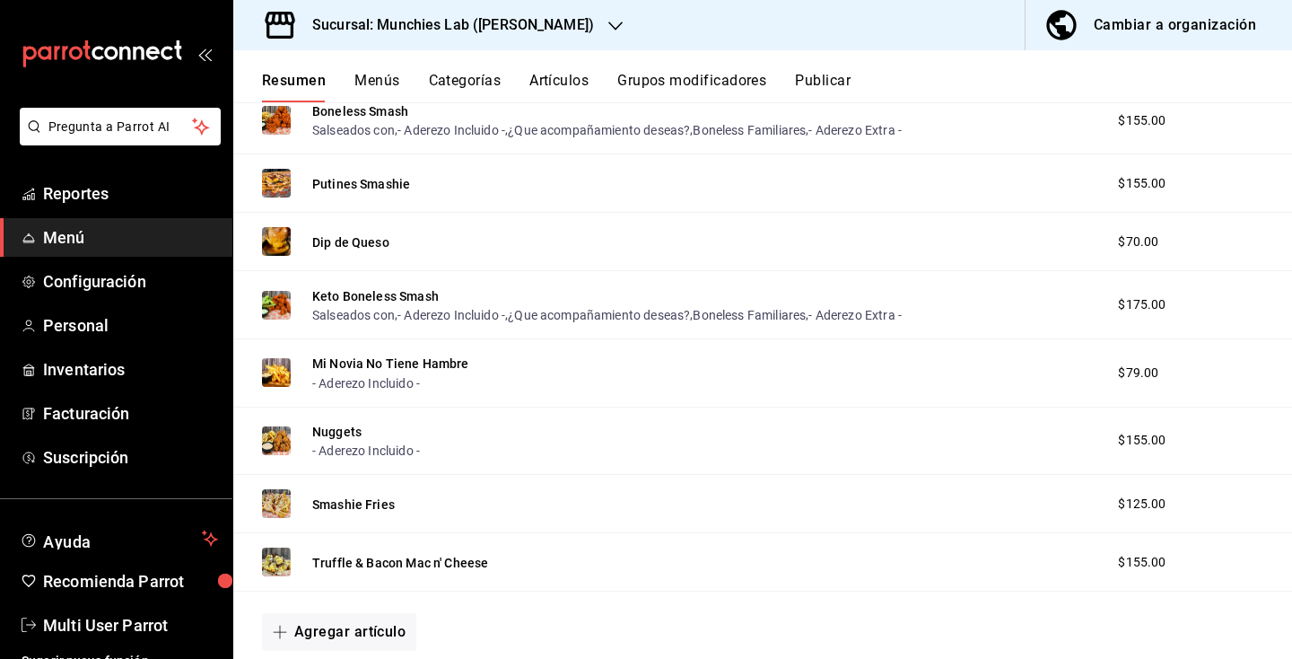
scroll to position [1020, 0]
click at [362, 183] on button "Putines Smashie" at bounding box center [361, 185] width 98 height 18
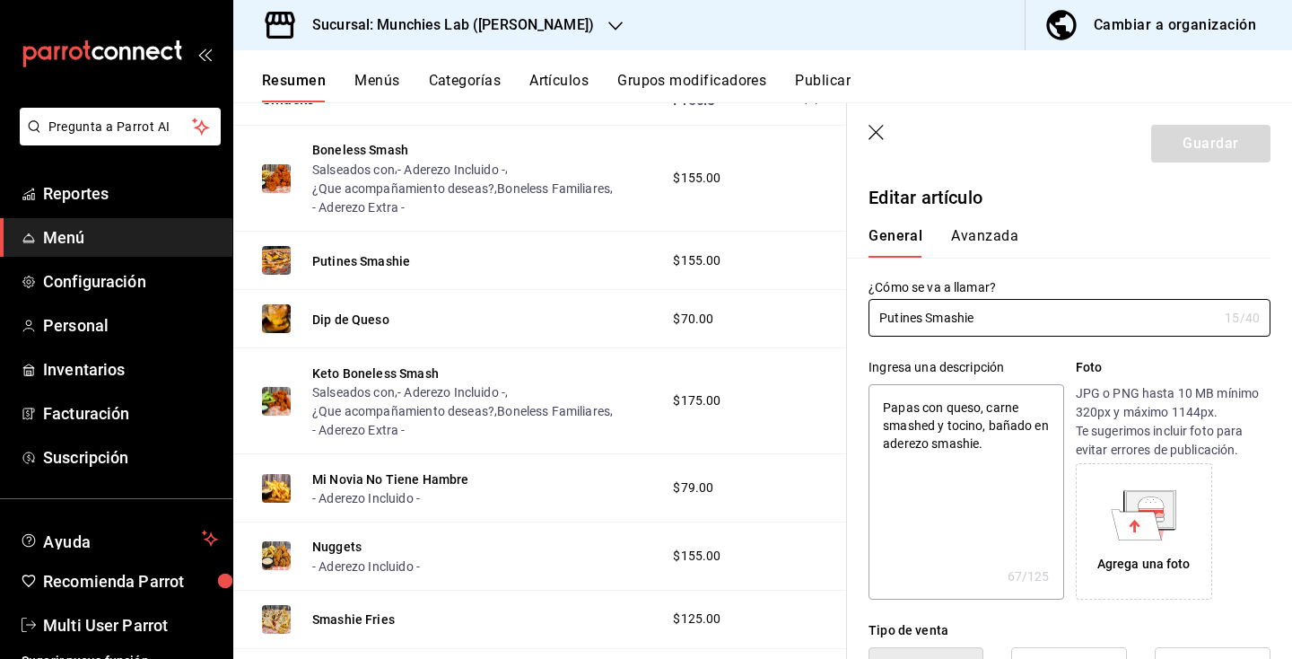
type textarea "x"
type input "$155.00"
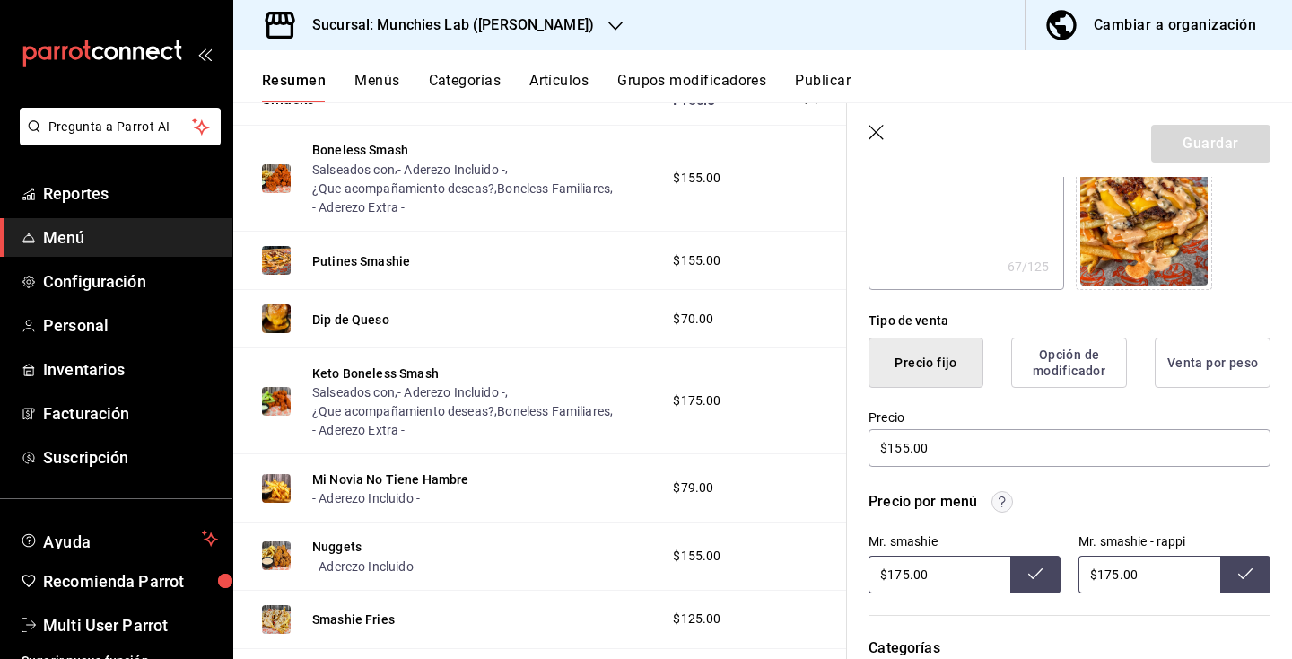
scroll to position [317, 0]
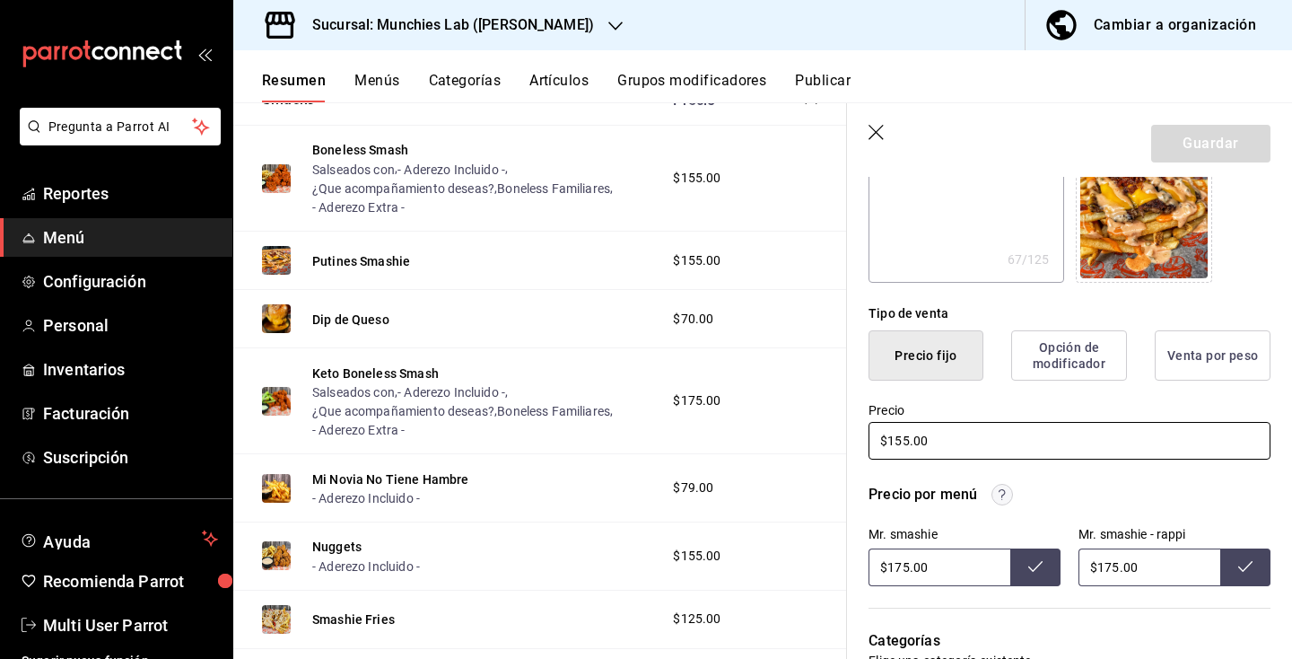
click at [896, 437] on input "$155.00" at bounding box center [1070, 441] width 402 height 38
type textarea "x"
type input "$1.00"
type textarea "x"
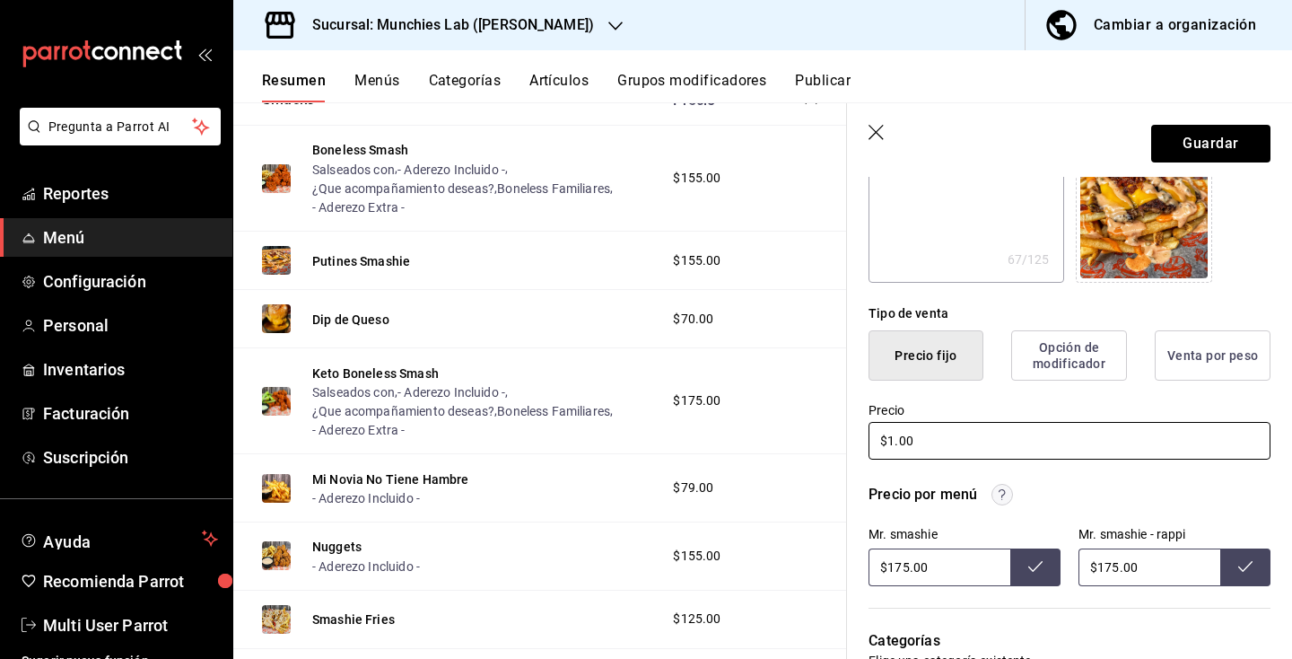
type input "$12.00"
type textarea "x"
type input "$125.00"
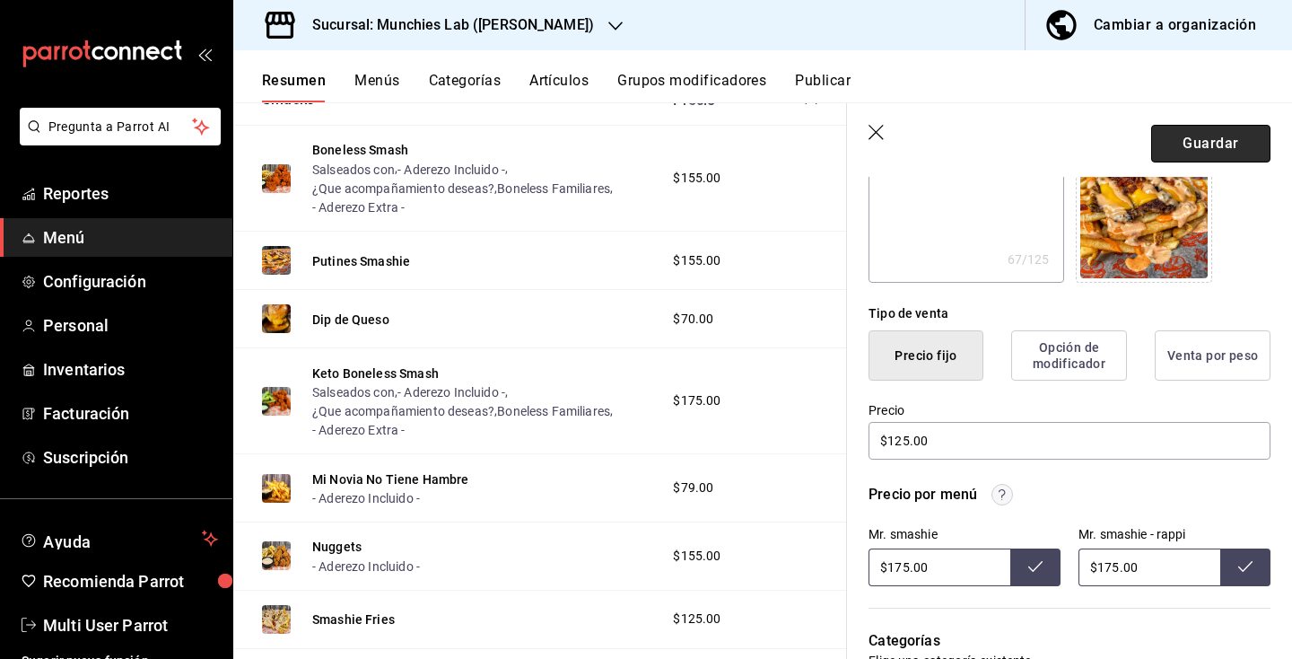
click at [1235, 139] on button "Guardar" at bounding box center [1210, 144] width 119 height 38
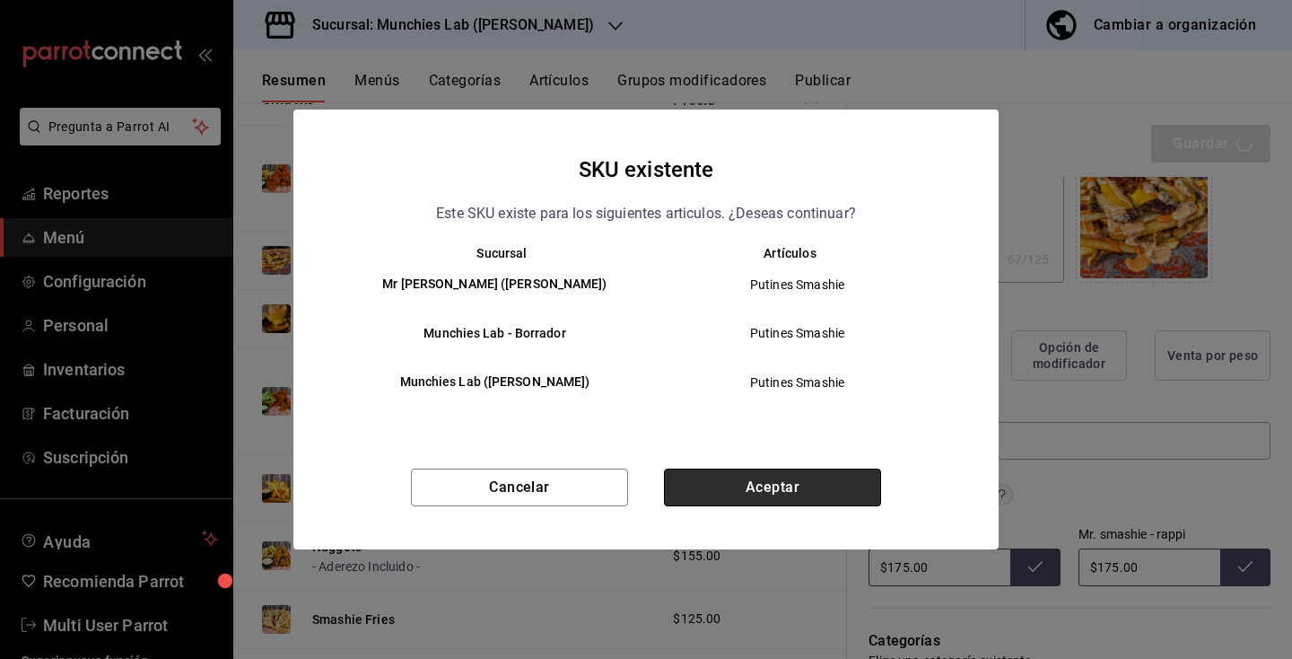
click at [778, 488] on button "Aceptar" at bounding box center [772, 487] width 217 height 38
type textarea "x"
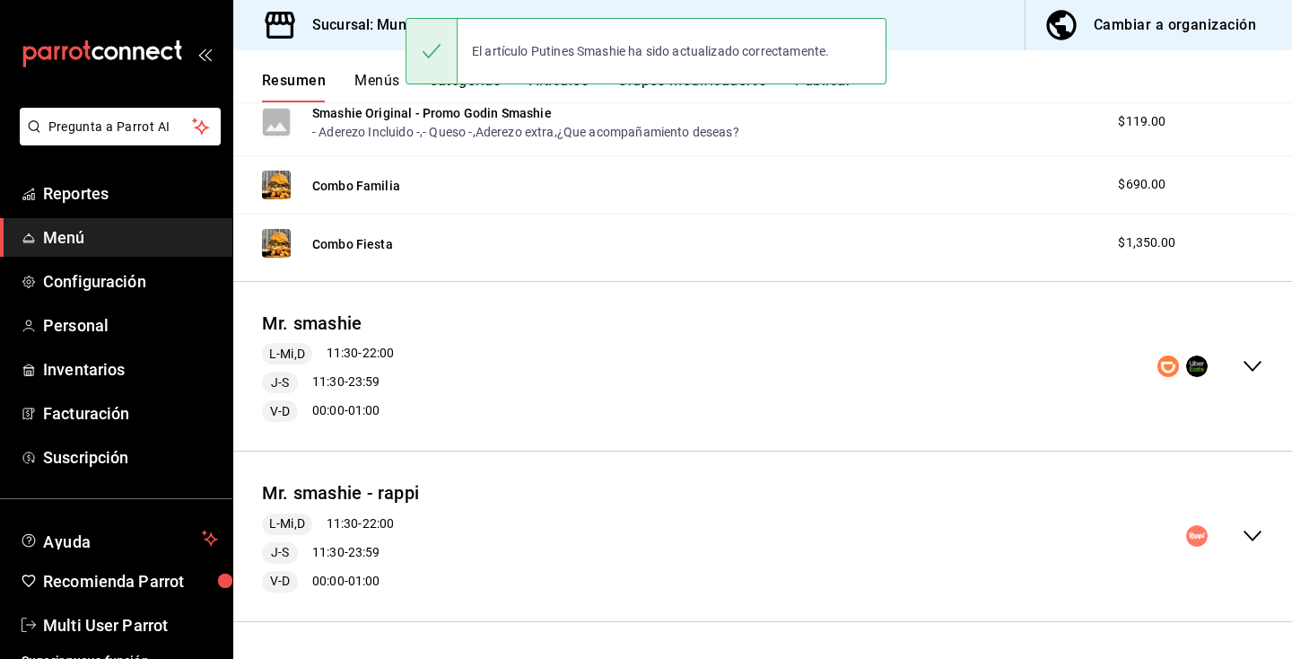
scroll to position [645, 0]
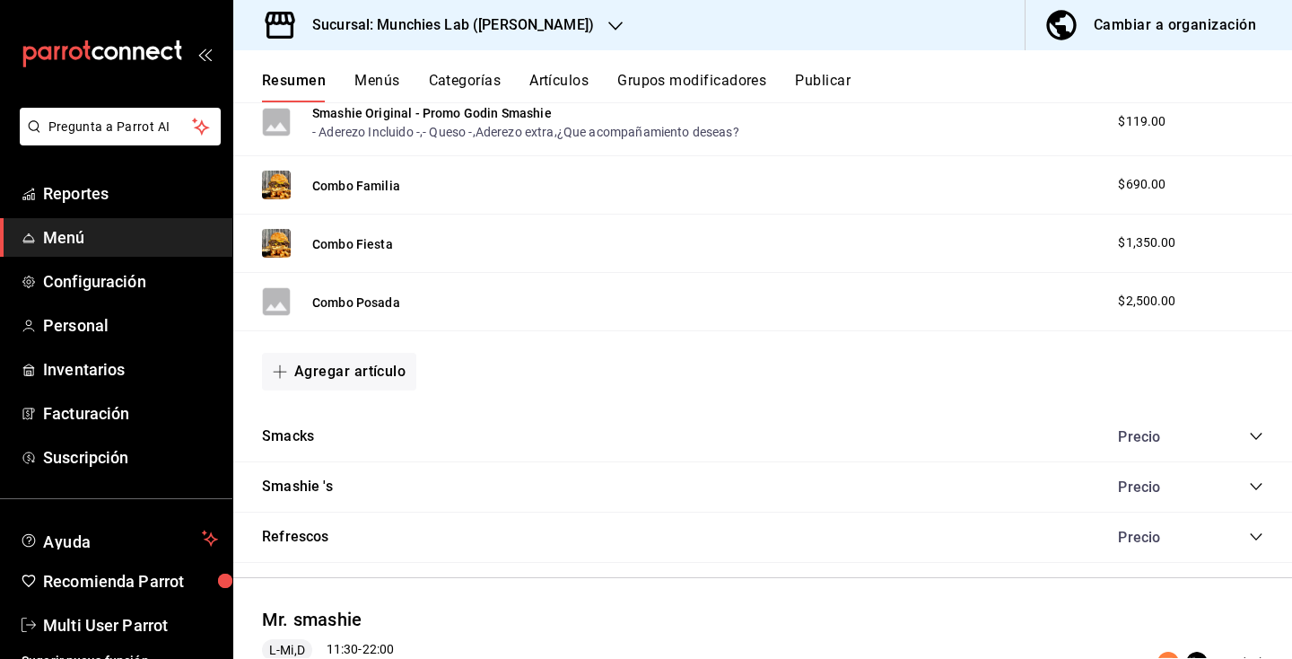
click at [1258, 487] on icon "collapse-category-row" at bounding box center [1256, 486] width 12 height 7
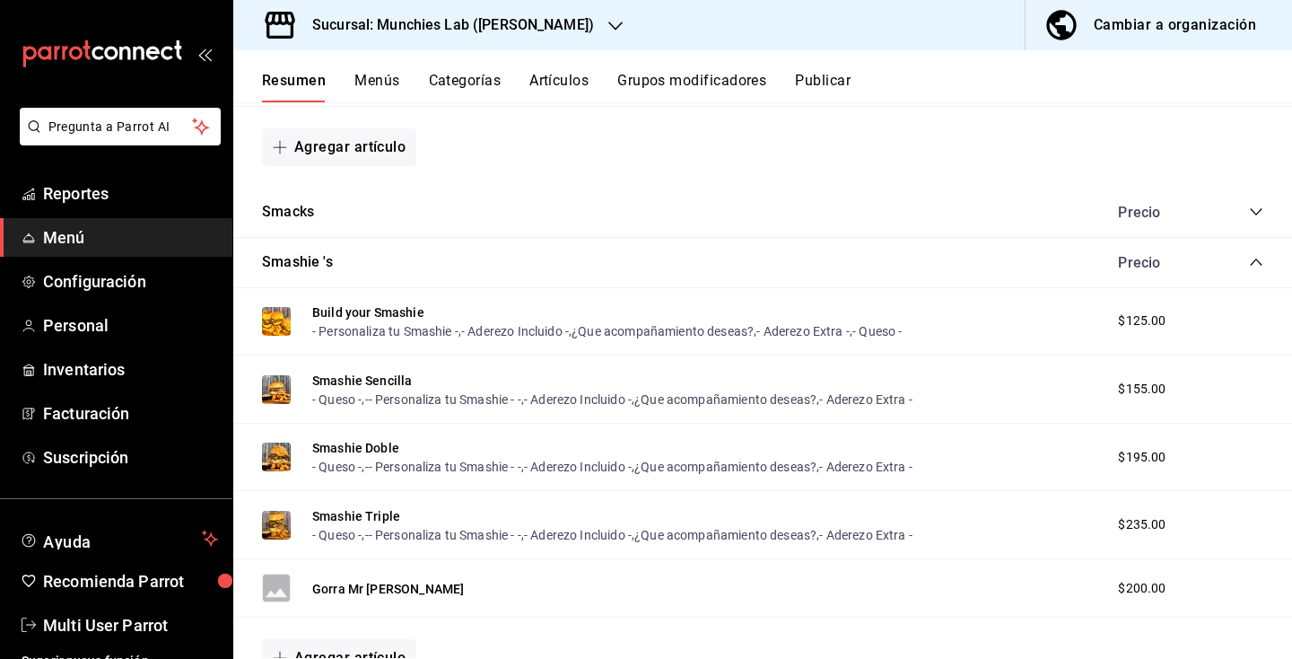
scroll to position [875, 0]
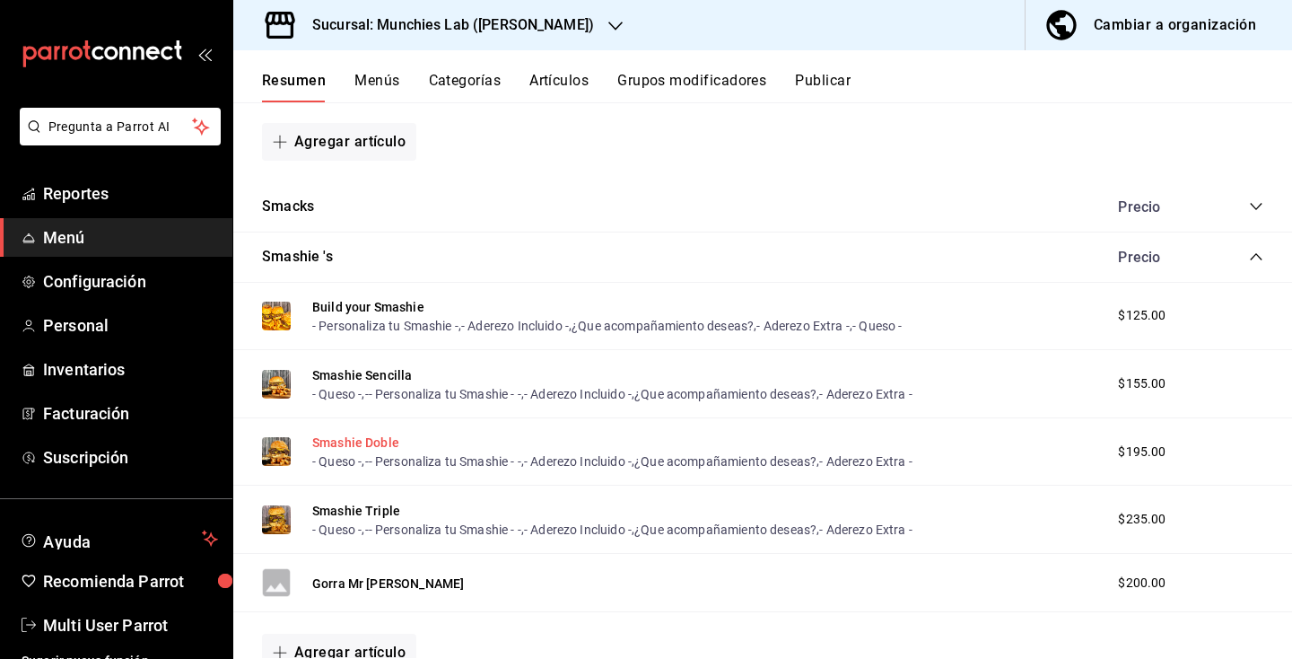
click at [377, 449] on button "Smashie Doble" at bounding box center [355, 442] width 87 height 18
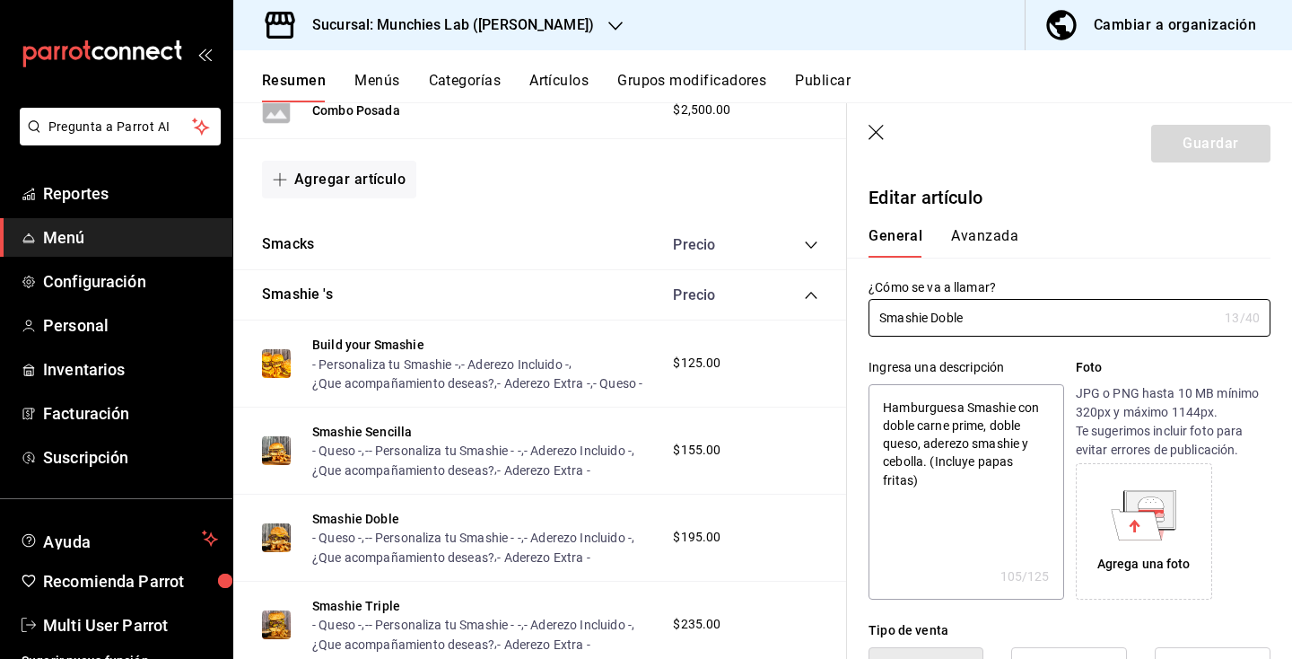
type textarea "x"
type input "$195.00"
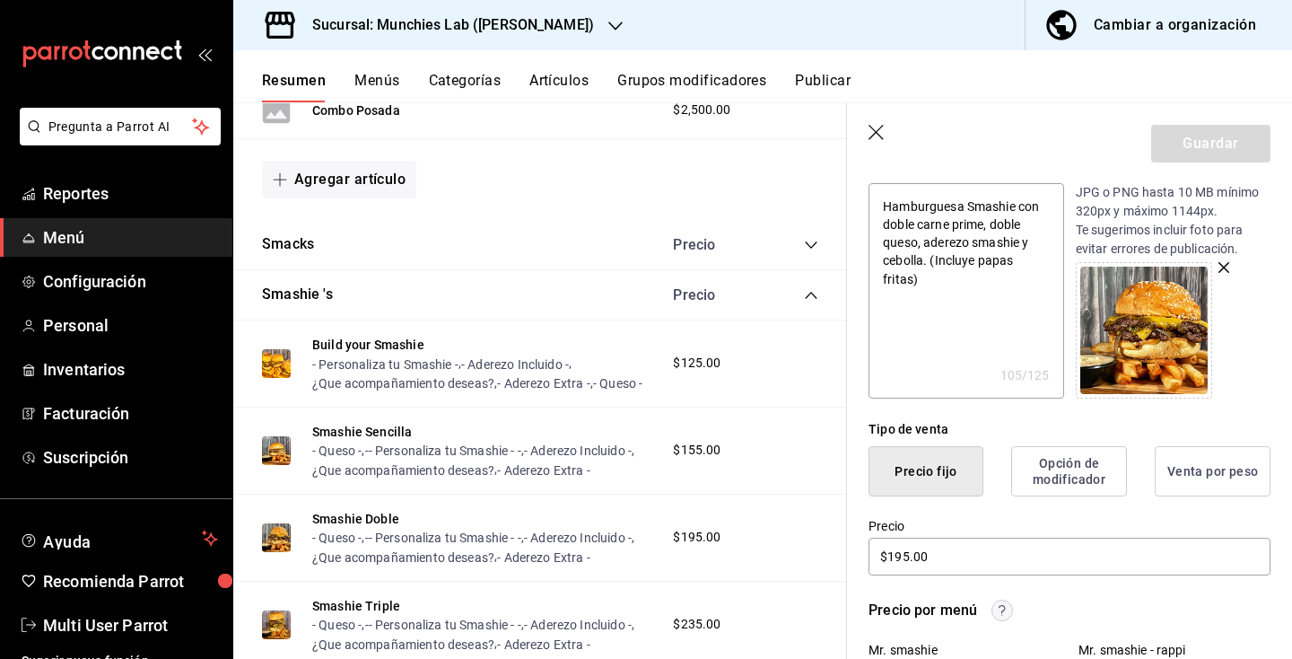
scroll to position [203, 0]
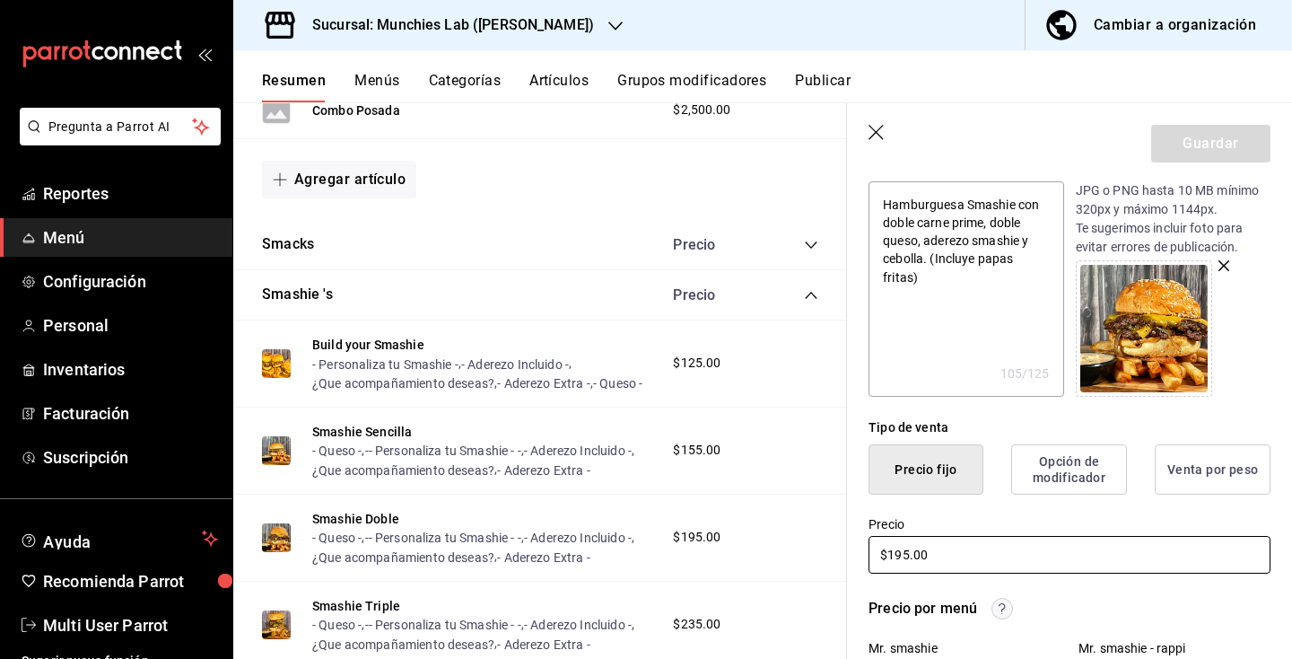
click at [906, 550] on input "$195.00" at bounding box center [1070, 555] width 402 height 38
type textarea "x"
type input "$1.00"
type textarea "x"
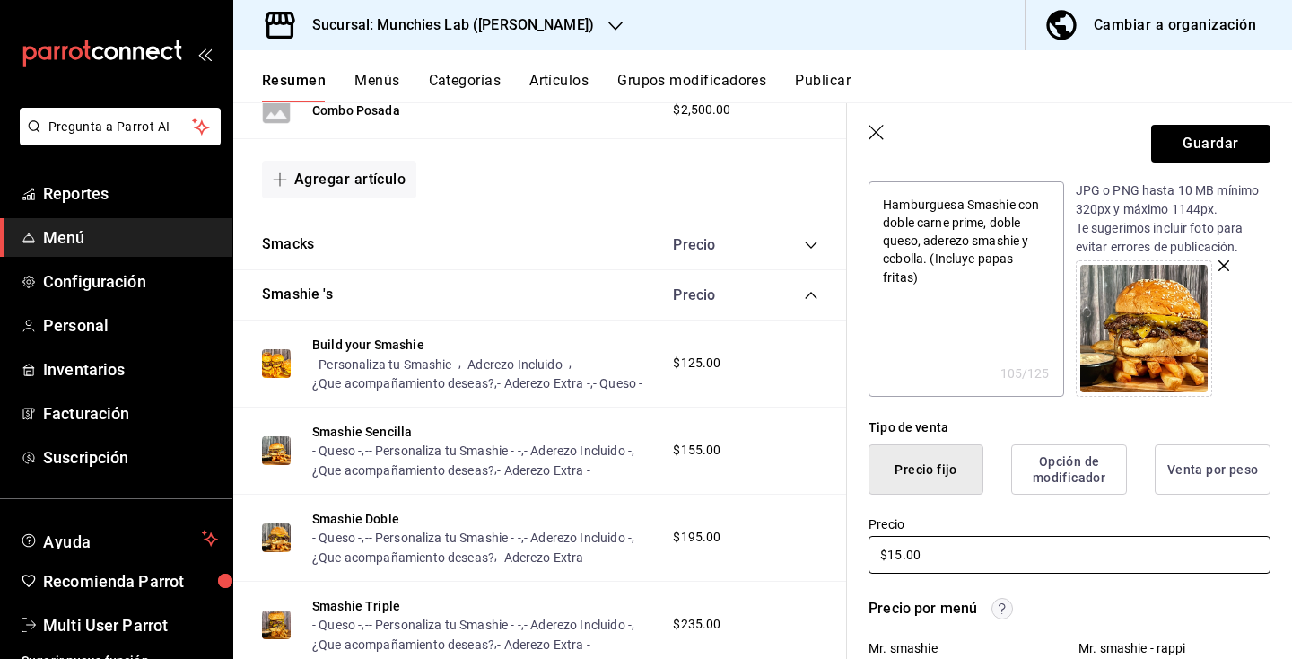
type input "$155.00"
type textarea "x"
type input "$155.00"
click at [1232, 152] on button "Guardar" at bounding box center [1210, 144] width 119 height 38
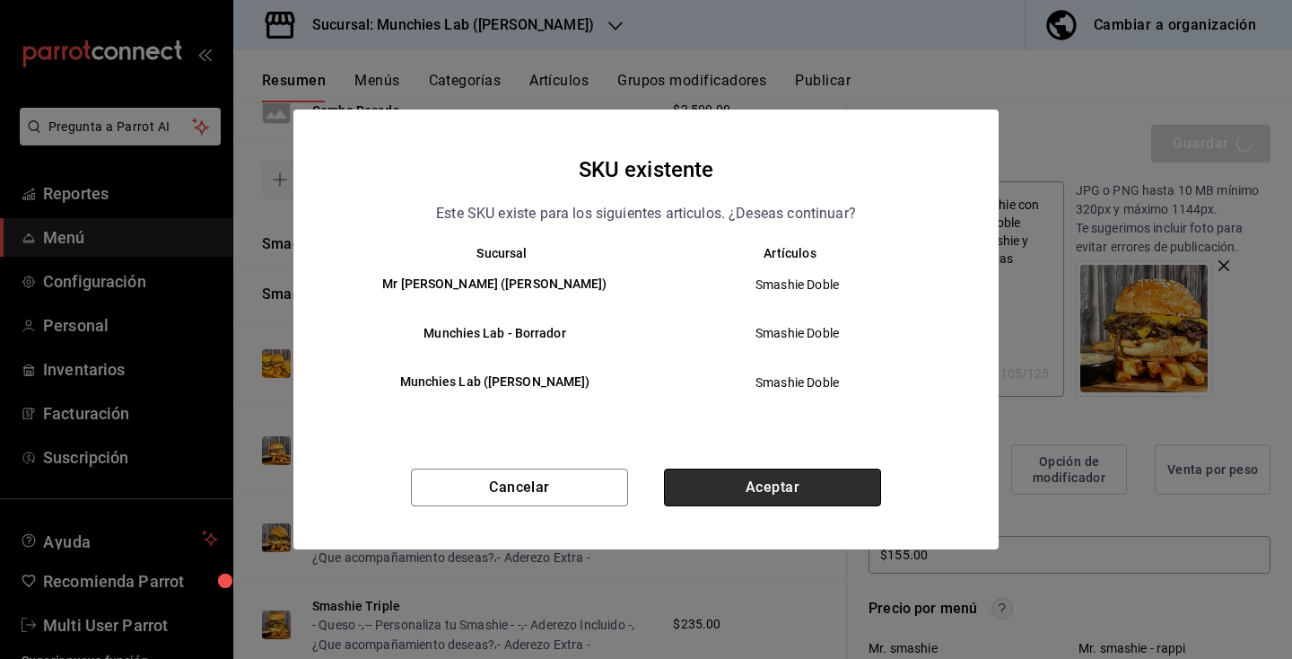
click at [748, 497] on button "Aceptar" at bounding box center [772, 487] width 217 height 38
type textarea "x"
type input "AR-1758931906524"
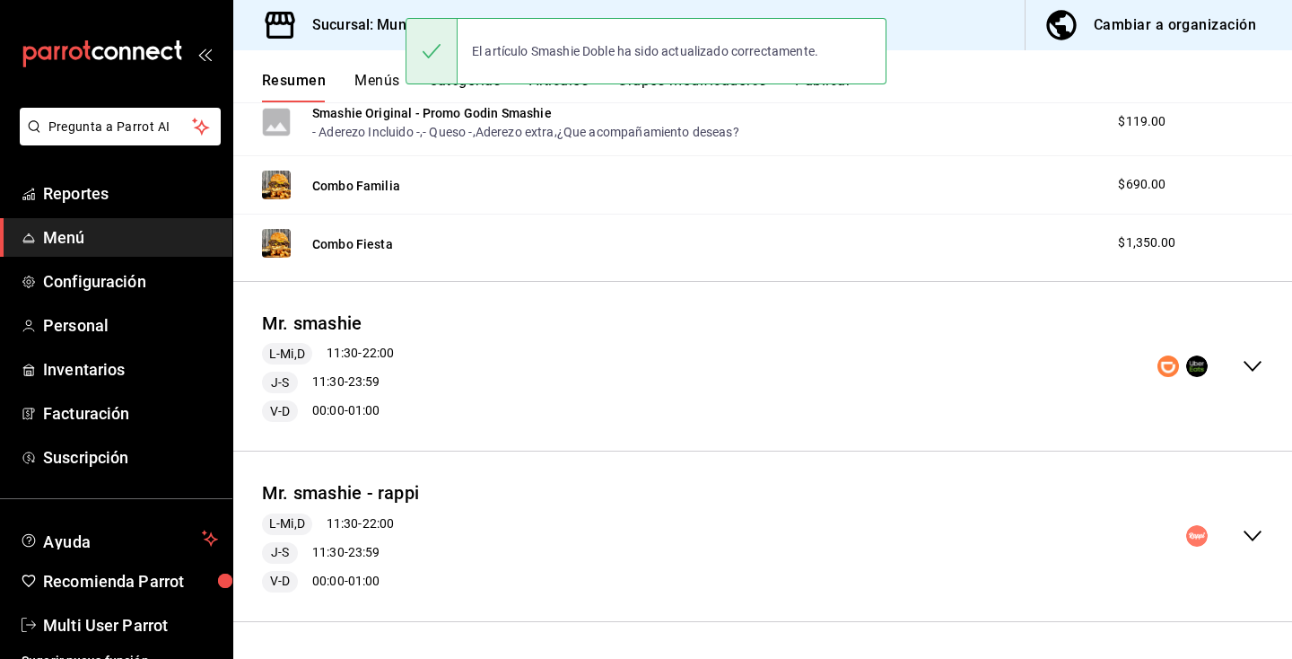
scroll to position [645, 0]
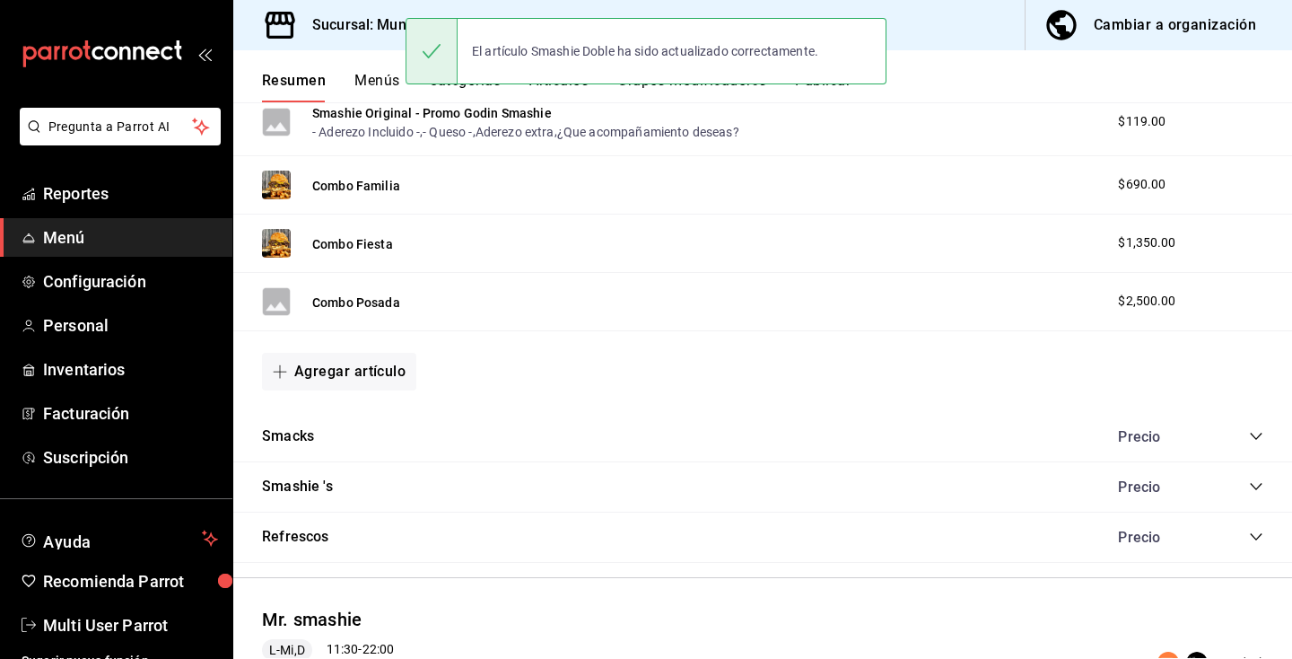
click at [1249, 489] on icon "collapse-category-row" at bounding box center [1256, 486] width 14 height 14
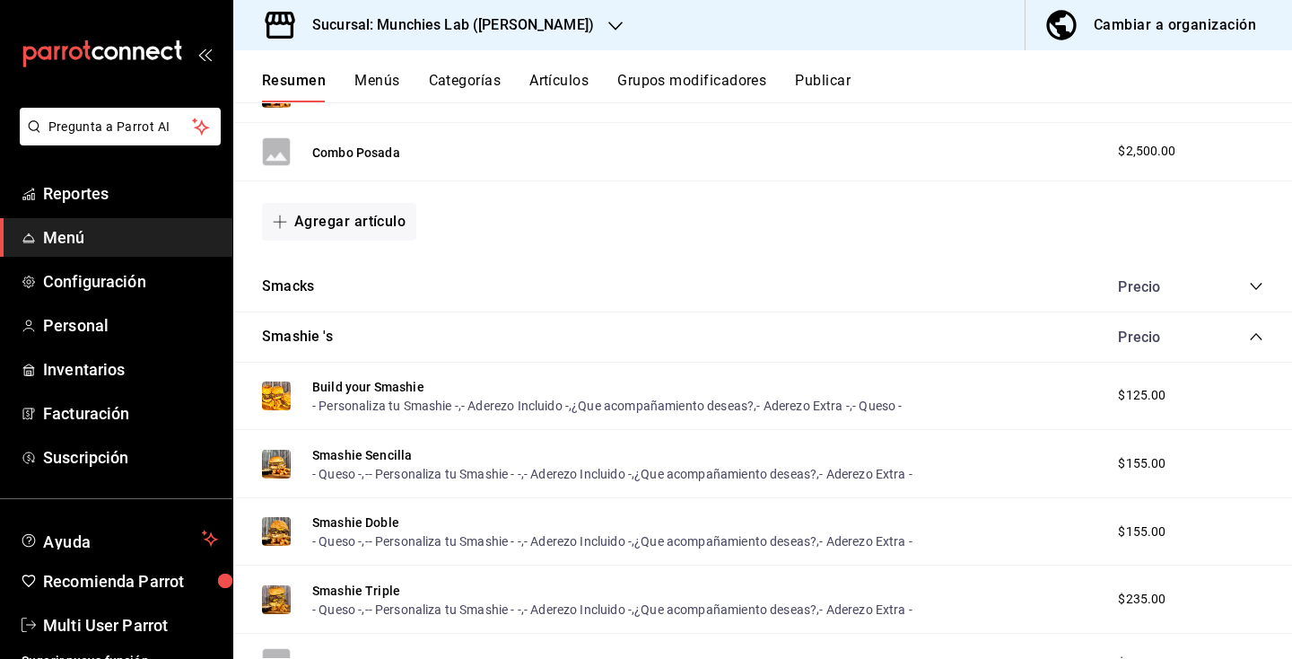
scroll to position [797, 0]
click at [381, 451] on button "Smashie Sencilla" at bounding box center [362, 453] width 100 height 18
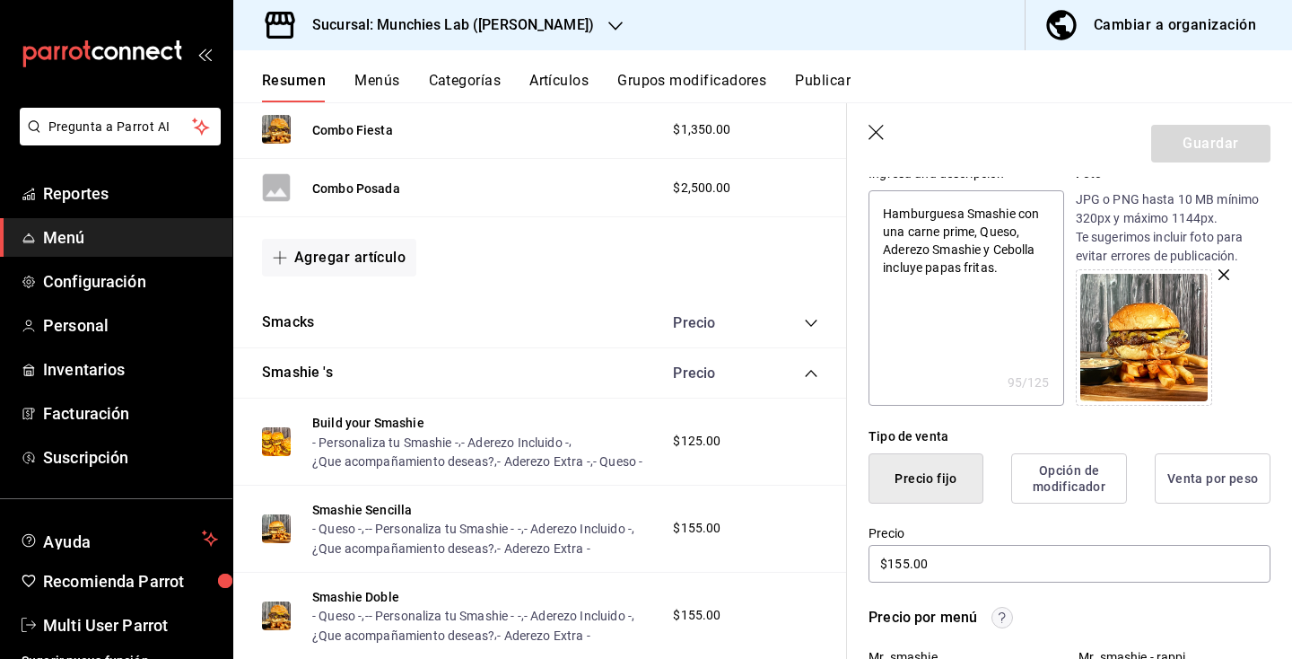
scroll to position [197, 0]
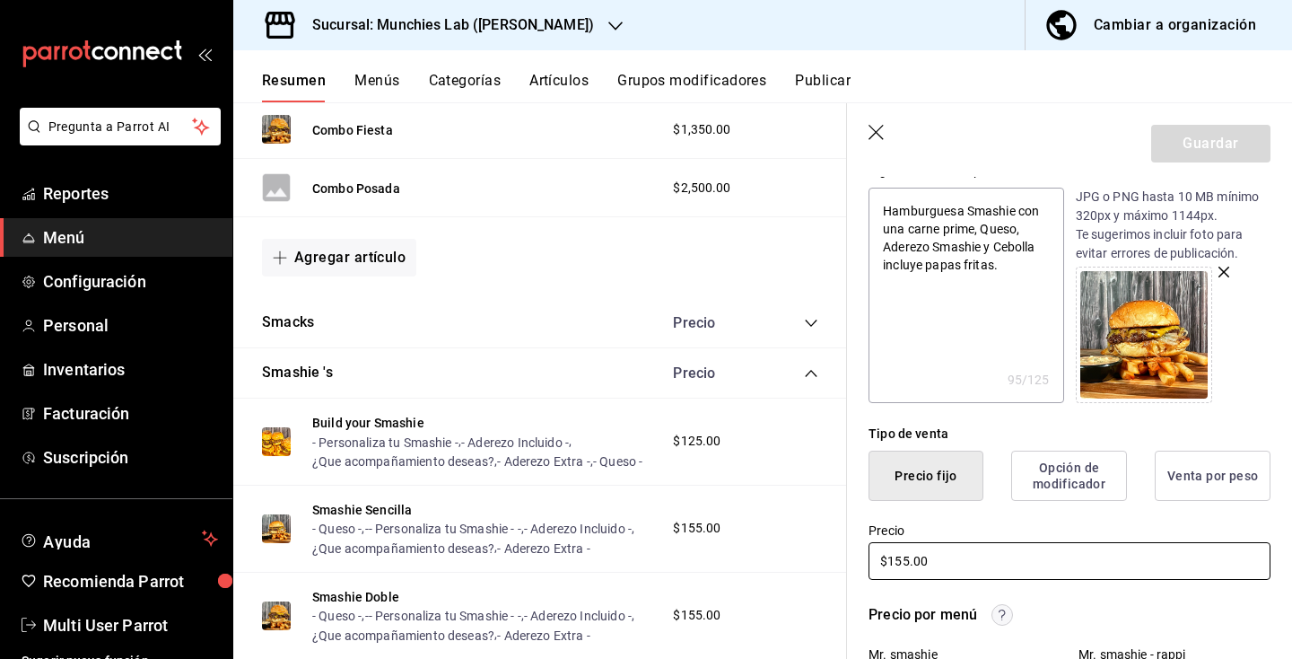
click at [913, 558] on input "$155.00" at bounding box center [1070, 561] width 402 height 38
click at [912, 558] on input "$155.00" at bounding box center [1070, 561] width 402 height 38
type textarea "x"
type input "$1.00"
type textarea "x"
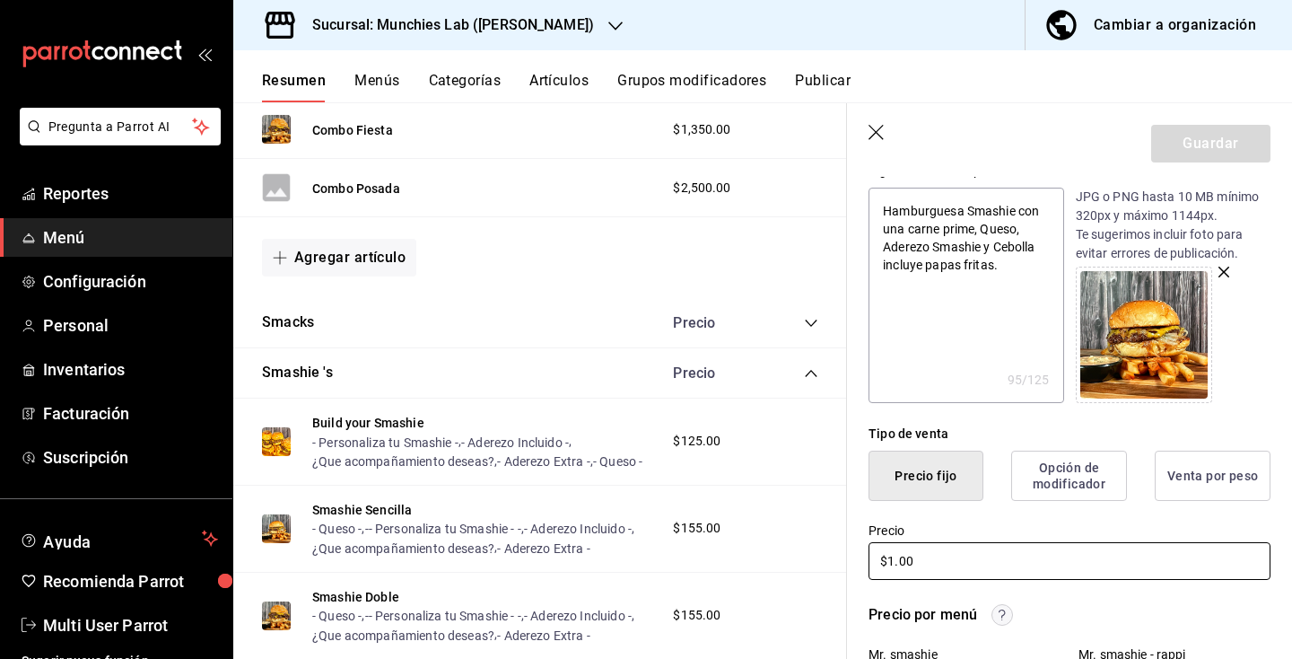
type input "$12.00"
type textarea "x"
type input "$125.00"
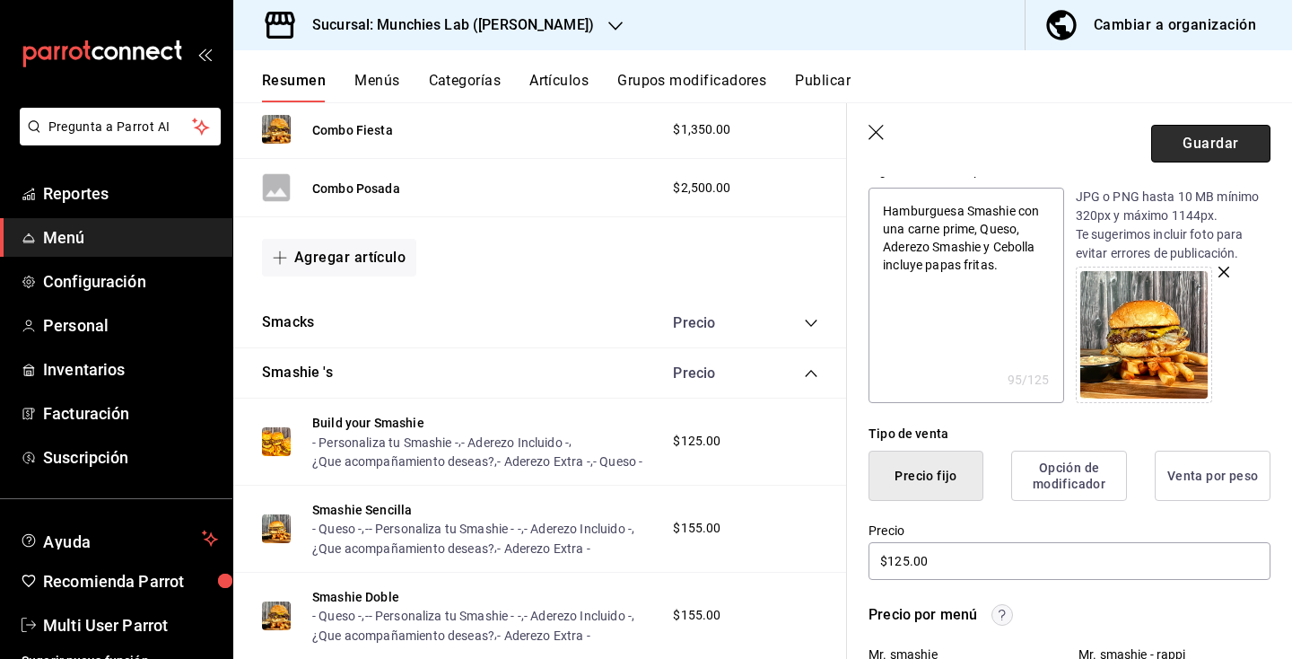
click at [1236, 136] on button "Guardar" at bounding box center [1210, 144] width 119 height 38
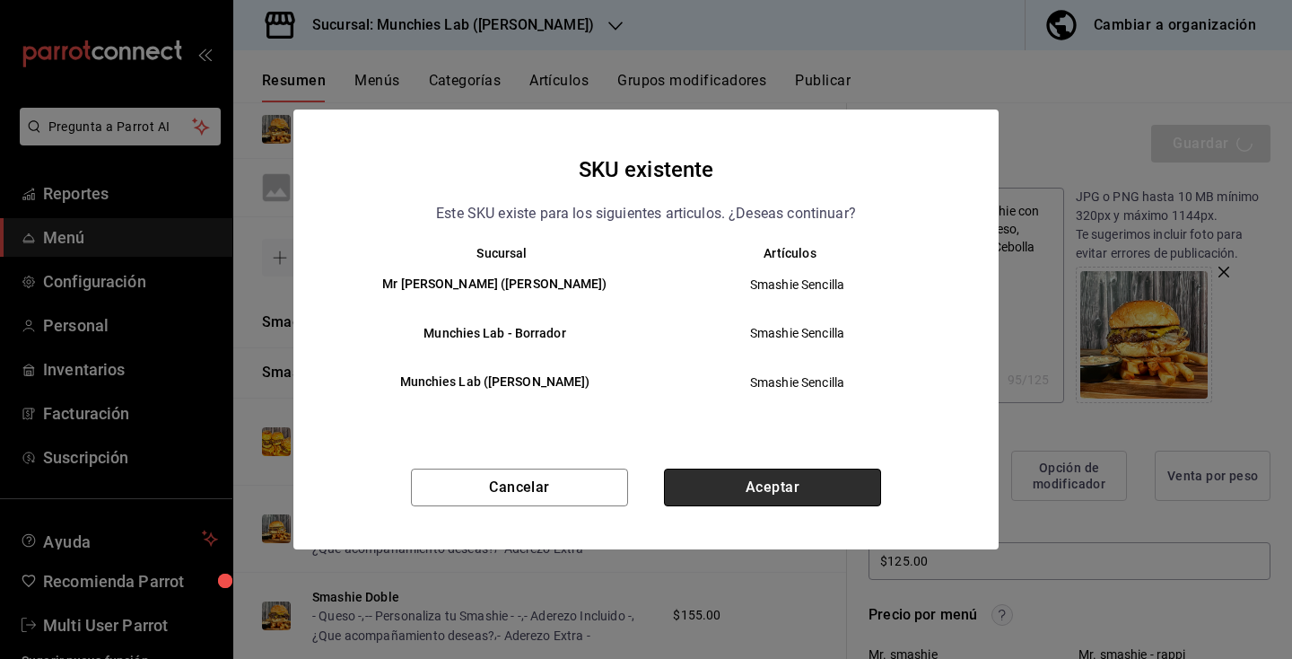
click at [831, 485] on button "Aceptar" at bounding box center [772, 487] width 217 height 38
type textarea "x"
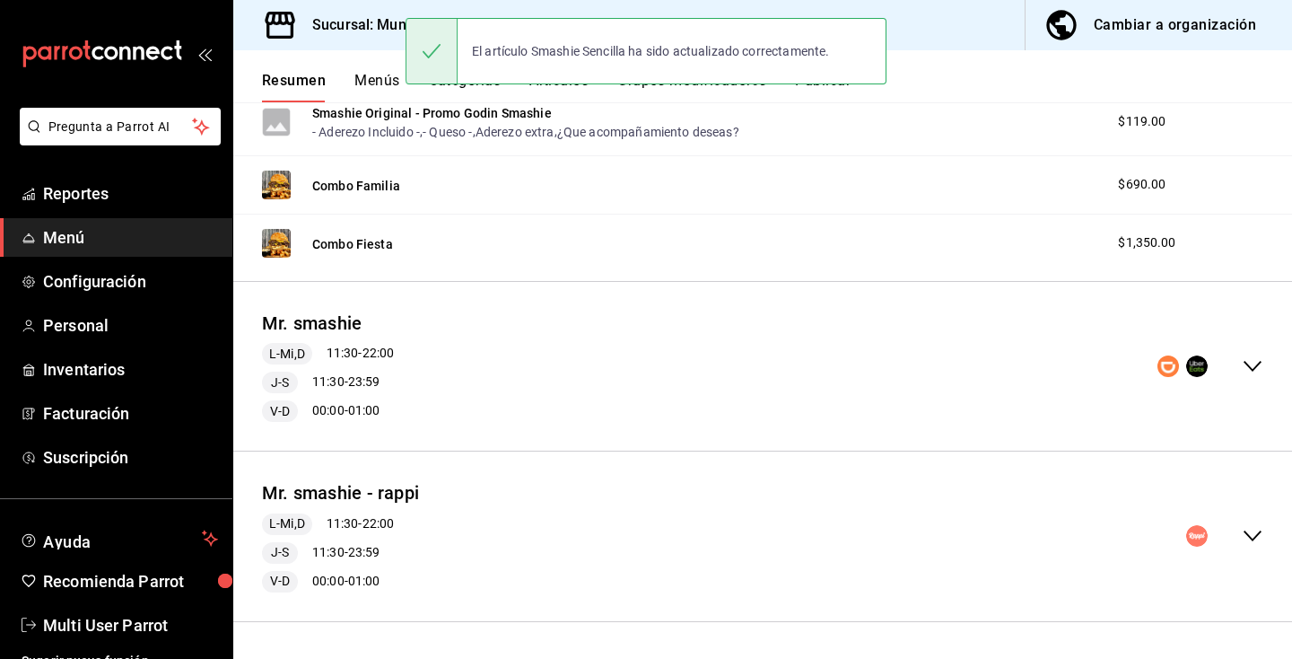
scroll to position [645, 0]
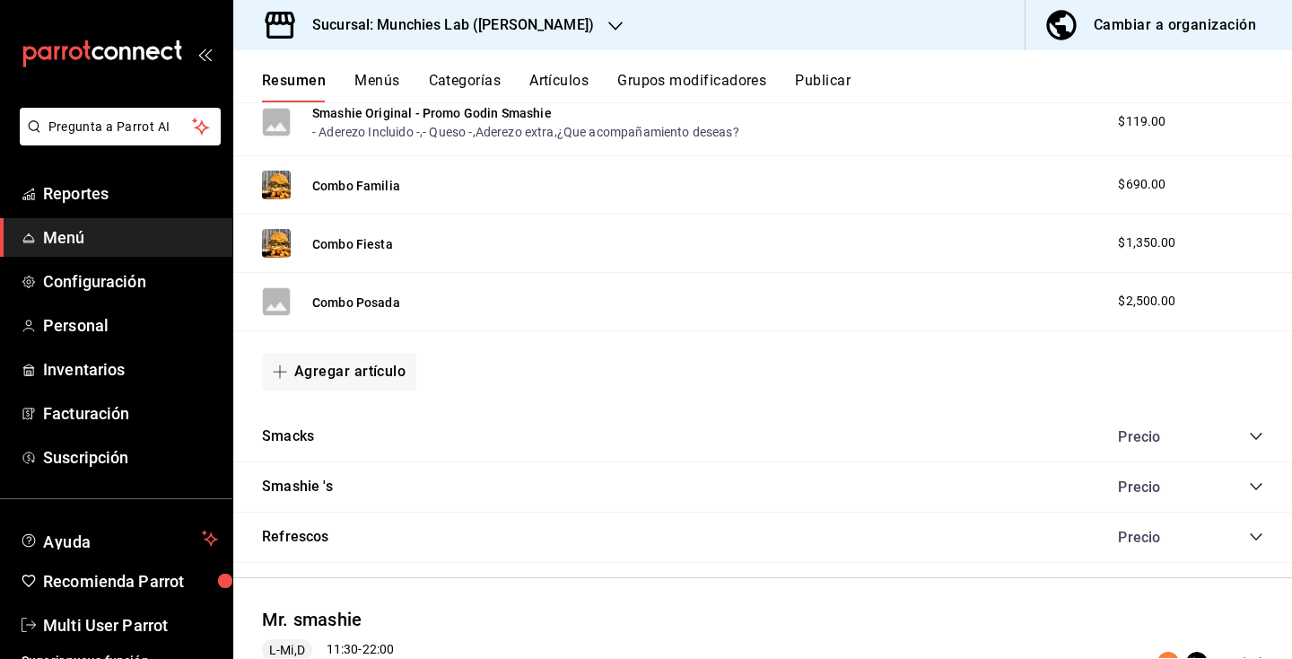
click at [1254, 489] on icon "collapse-category-row" at bounding box center [1256, 486] width 14 height 14
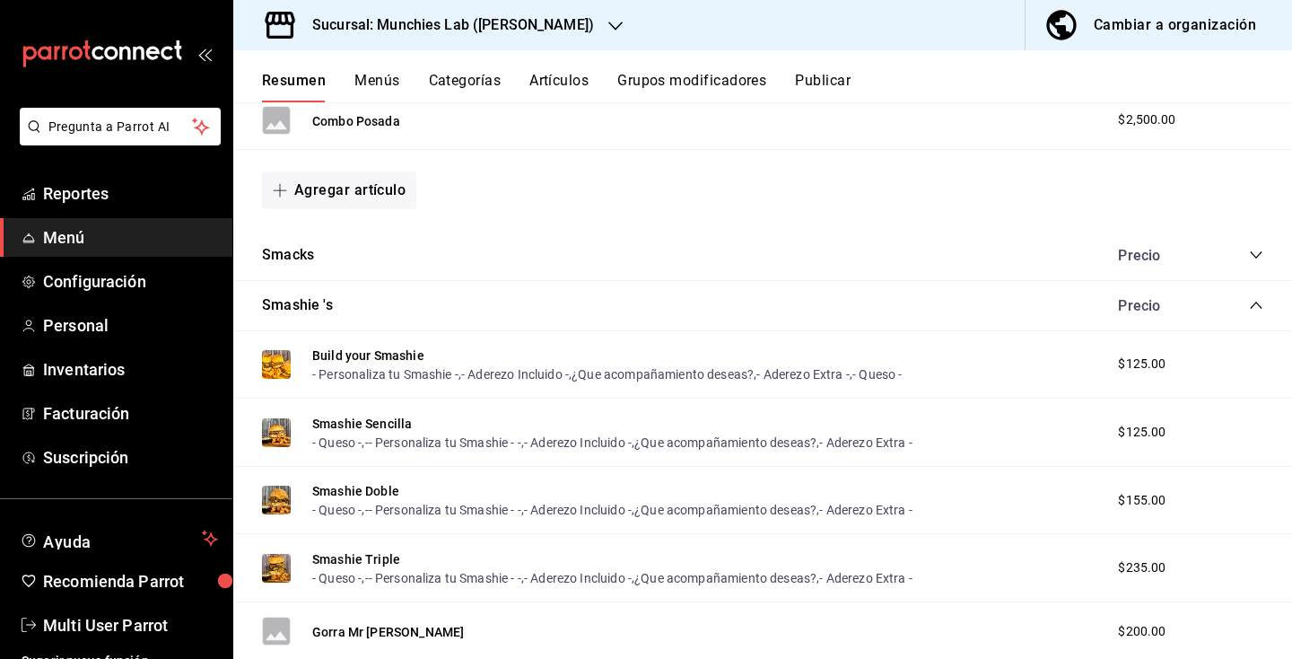
scroll to position [827, 0]
click at [384, 562] on button "Smashie Triple" at bounding box center [356, 559] width 88 height 18
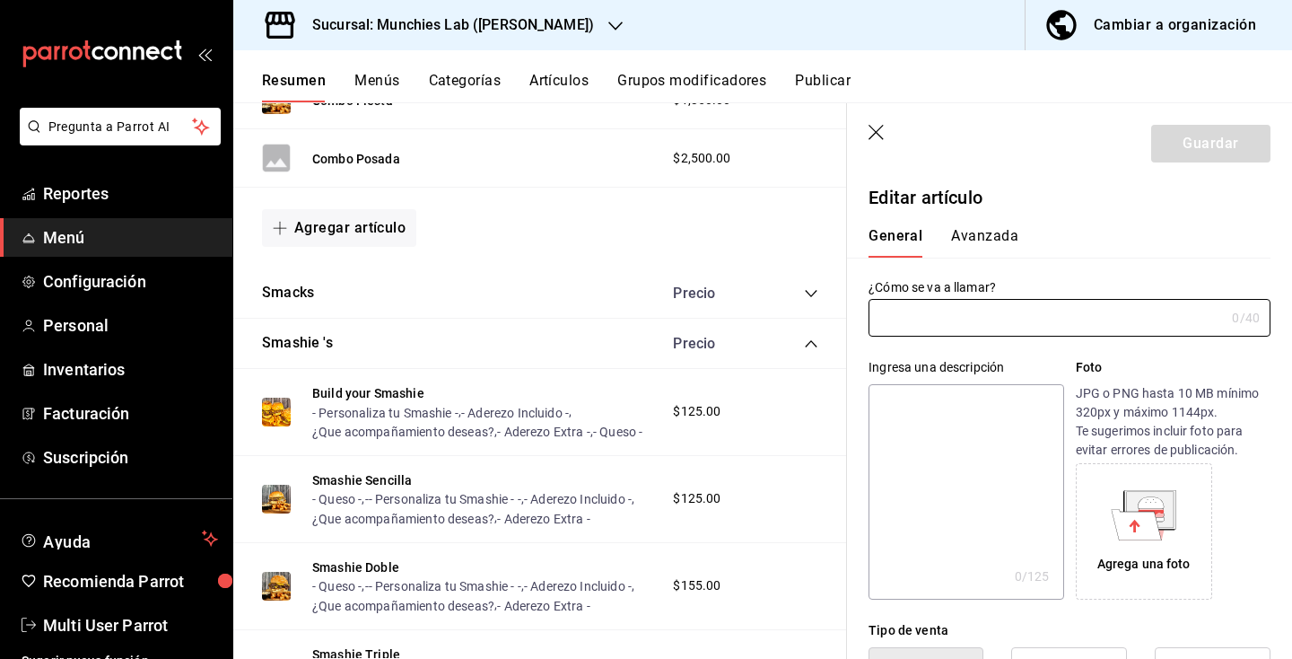
type input "Smashie Triple"
type textarea "Hamburguesa Smashie con triple carne prime, triple queso, aderezo smashie y ceb…"
type textarea "x"
type input "AR-000127"
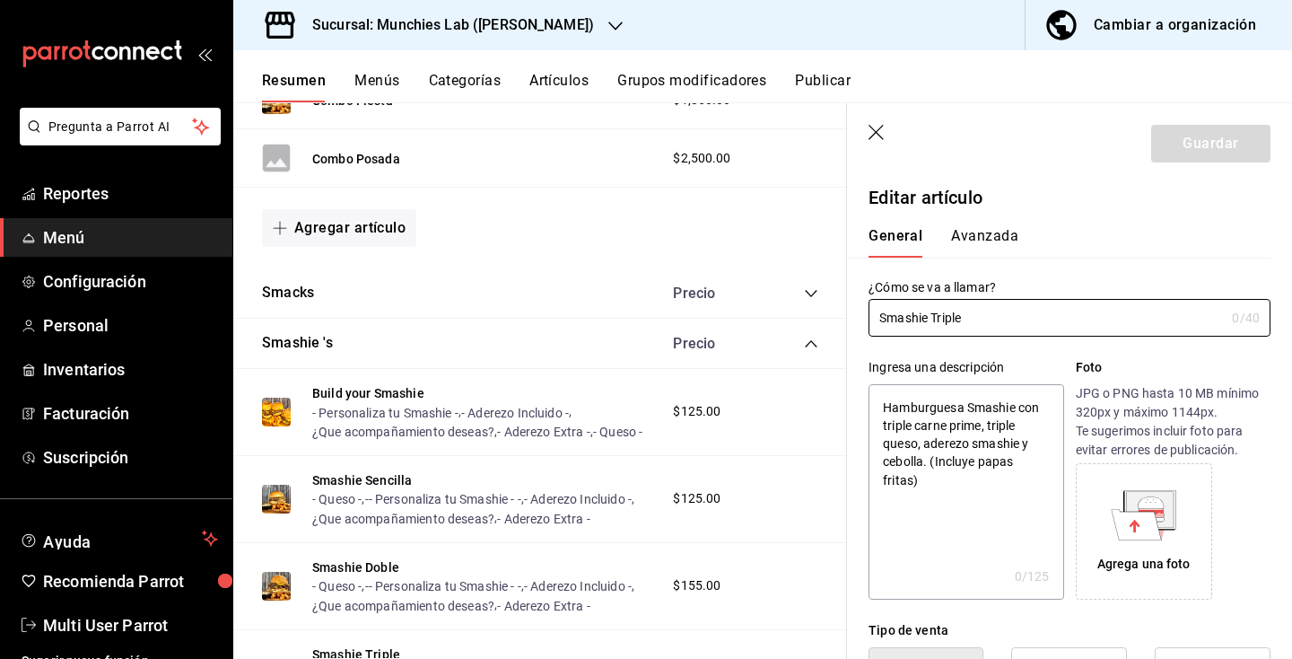
type textarea "x"
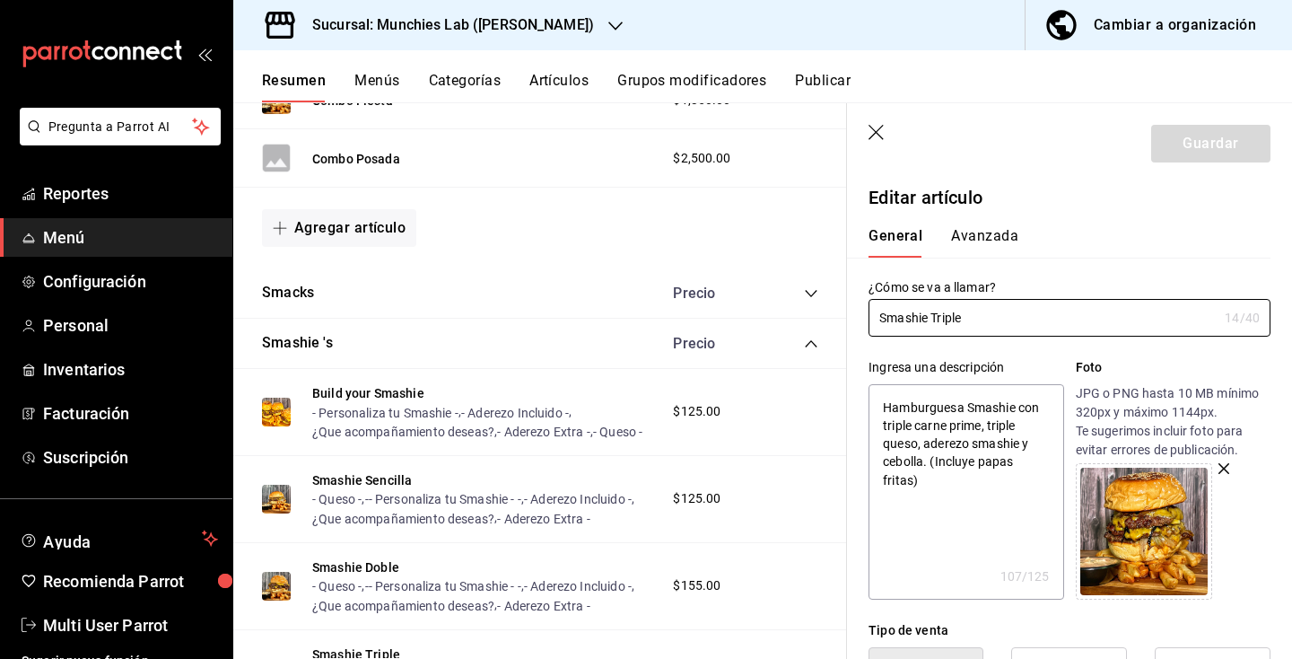
scroll to position [255, 0]
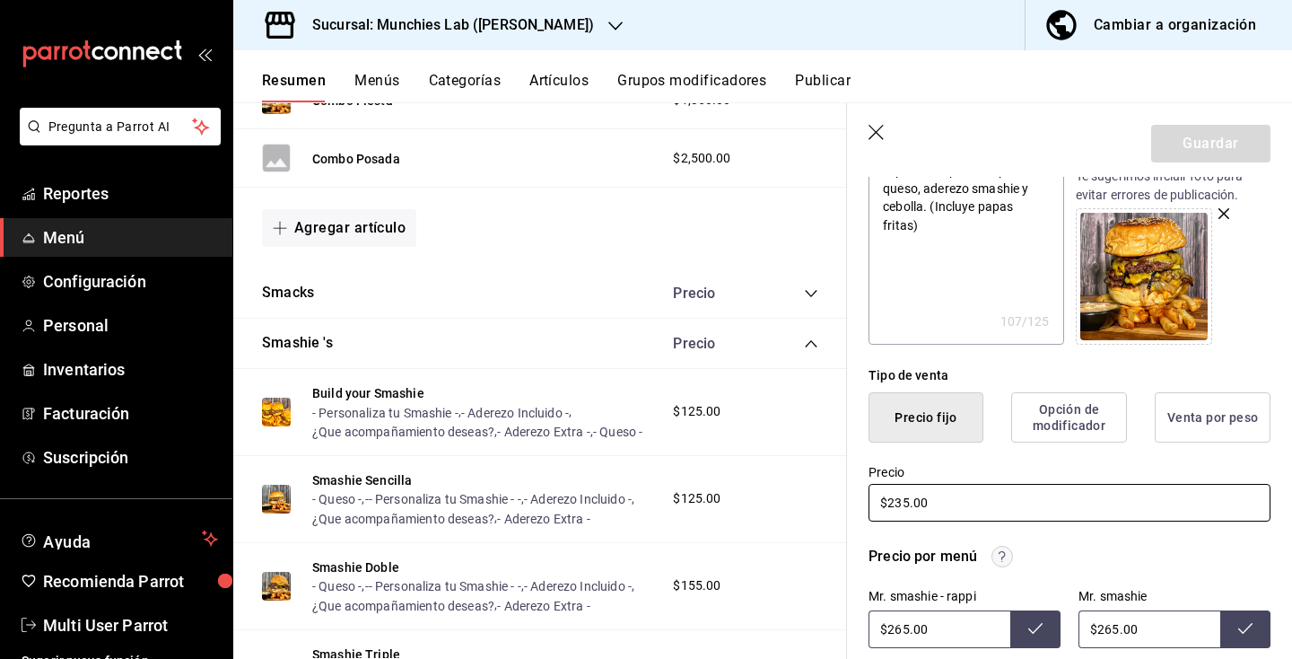
click at [907, 500] on input "$235.00" at bounding box center [1070, 503] width 402 height 38
click at [906, 500] on input "$235.00" at bounding box center [1070, 503] width 402 height 38
type input "$1.00"
type textarea "x"
type input "$18.00"
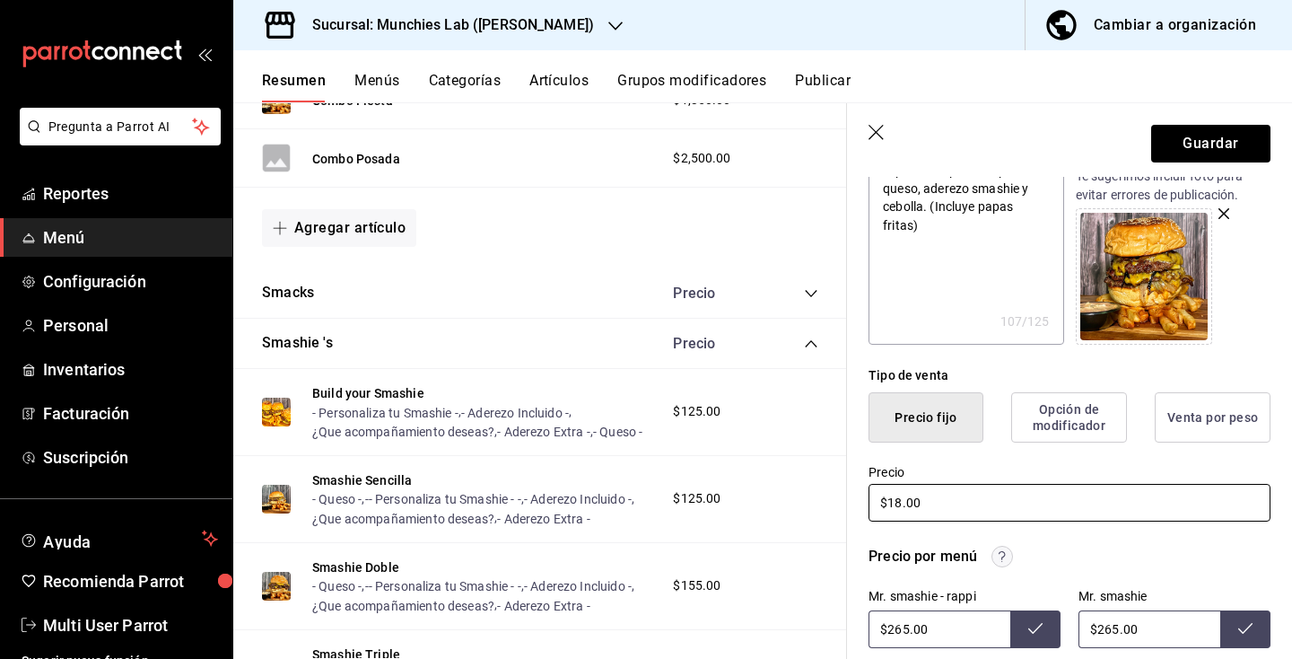
type textarea "x"
type input "$185.00"
type textarea "x"
type input "$185.00"
click at [1213, 152] on button "Guardar" at bounding box center [1210, 144] width 119 height 38
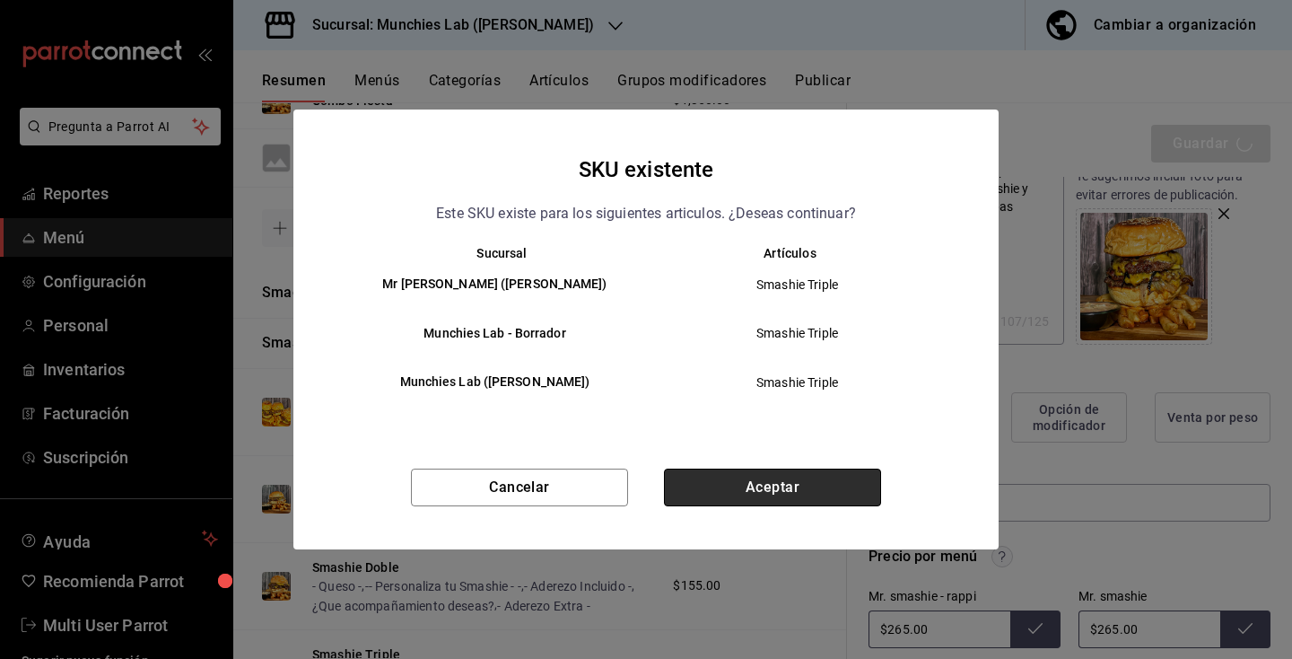
click at [791, 477] on button "Aceptar" at bounding box center [772, 487] width 217 height 38
type textarea "x"
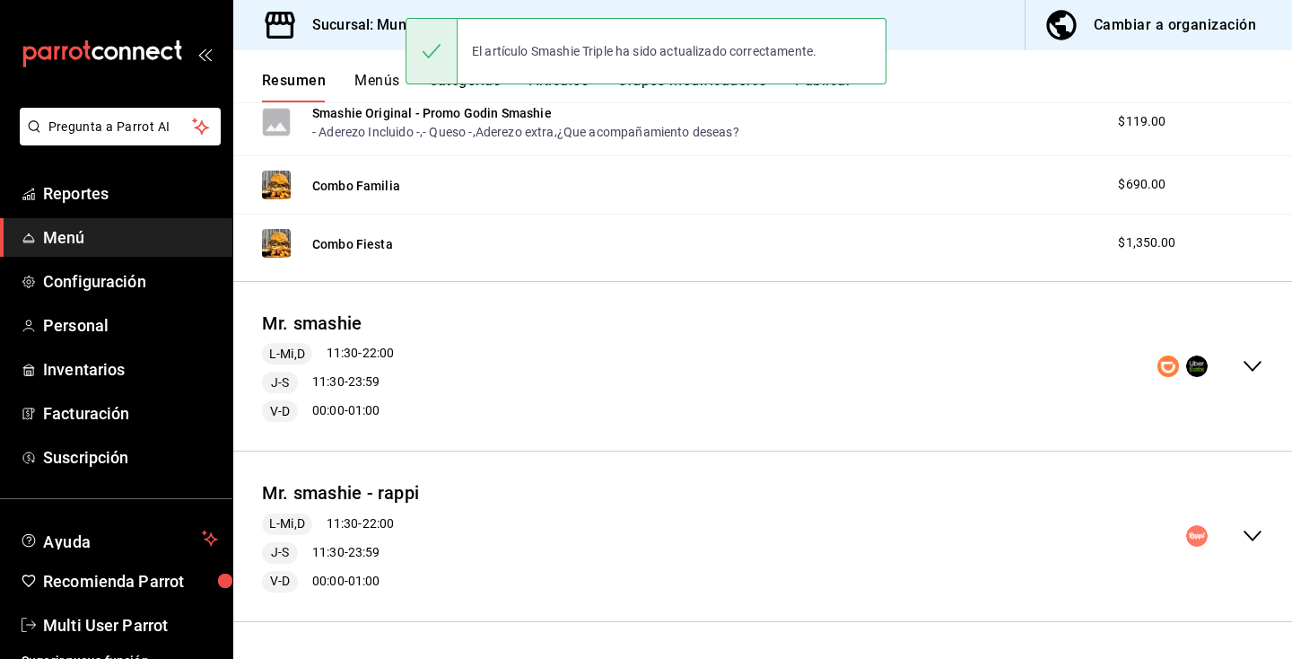
scroll to position [645, 0]
